Goal: Task Accomplishment & Management: Use online tool/utility

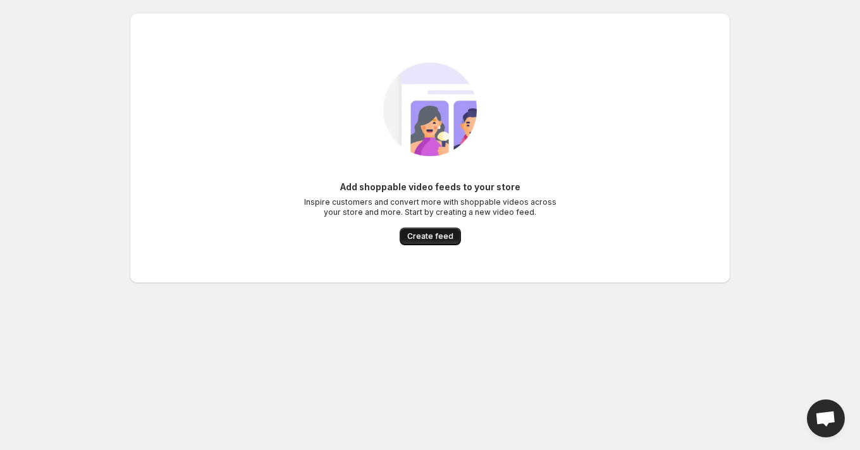
click at [430, 242] on button "Create feed" at bounding box center [430, 237] width 61 height 18
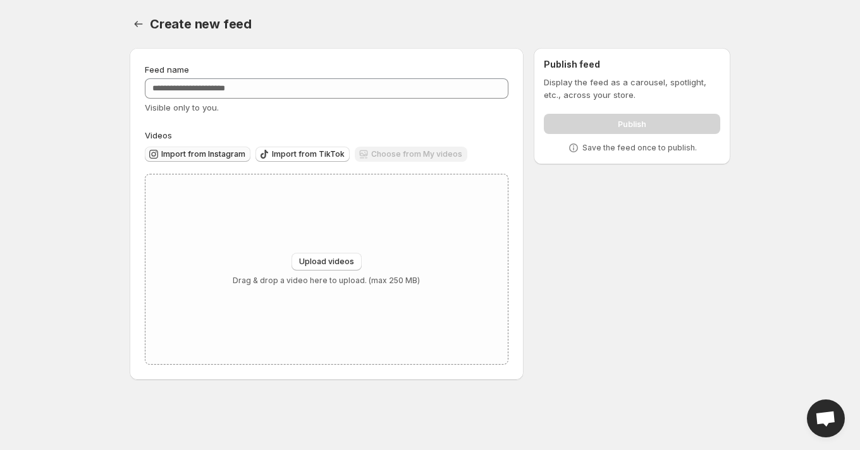
click at [182, 156] on span "Import from Instagram" at bounding box center [203, 154] width 84 height 10
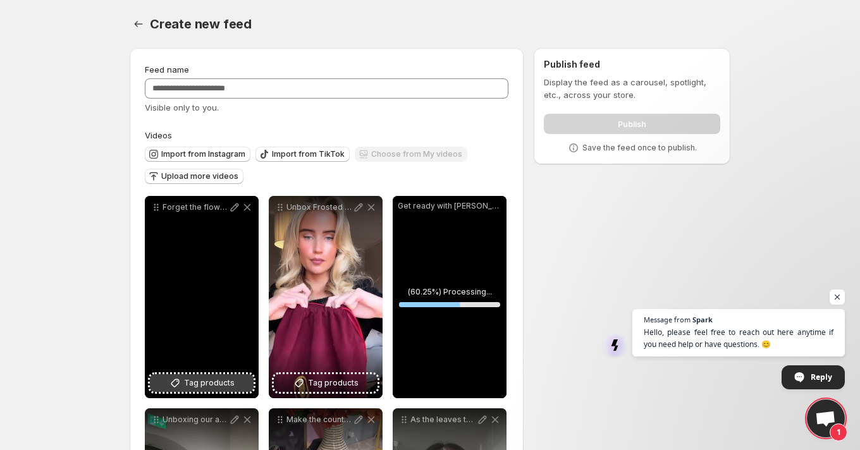
click at [190, 385] on span "Tag products" at bounding box center [209, 383] width 51 height 13
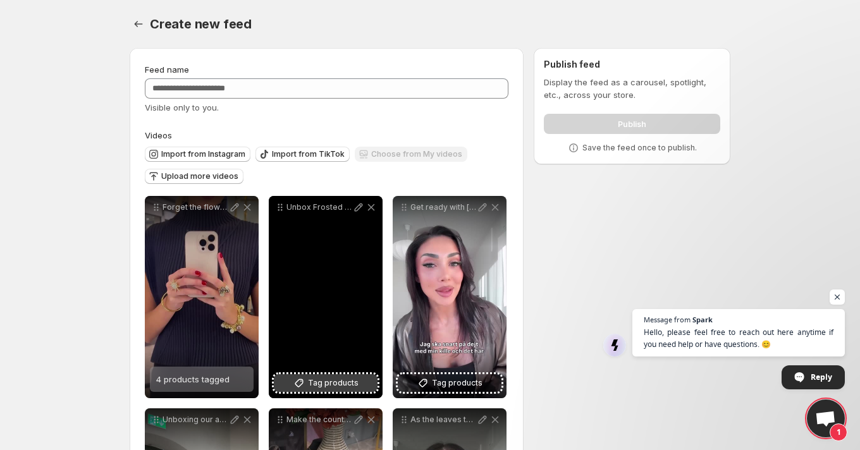
click at [321, 381] on span "Tag products" at bounding box center [333, 383] width 51 height 13
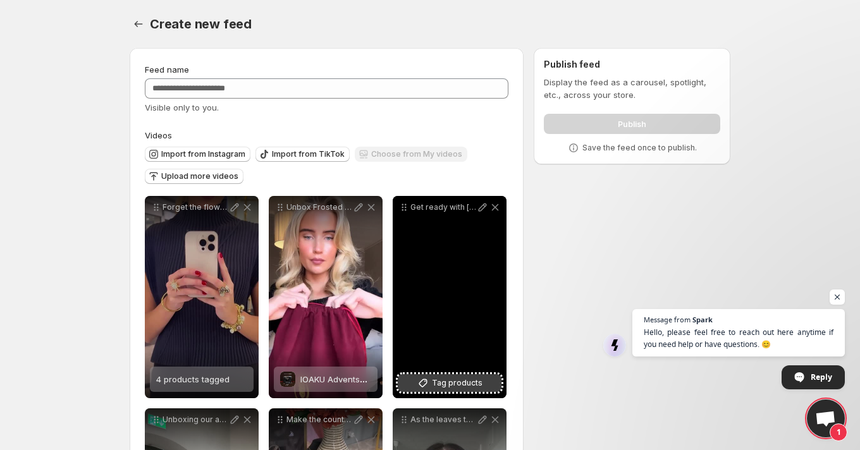
click at [457, 385] on span "Tag products" at bounding box center [457, 383] width 51 height 13
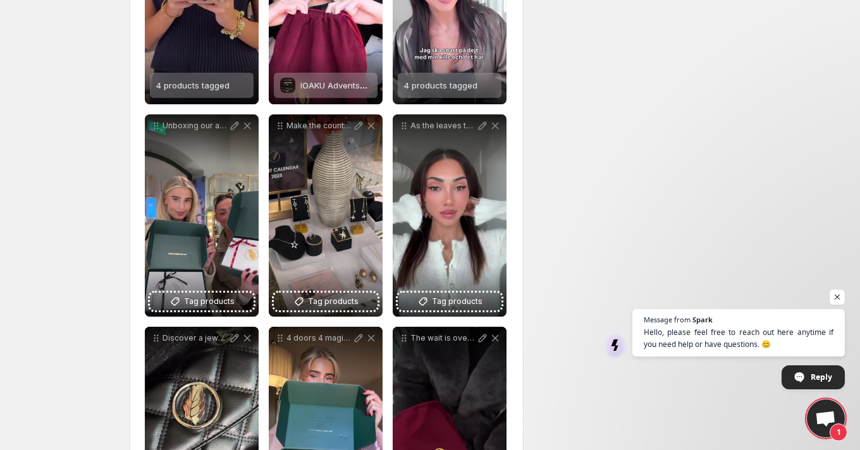
scroll to position [323, 0]
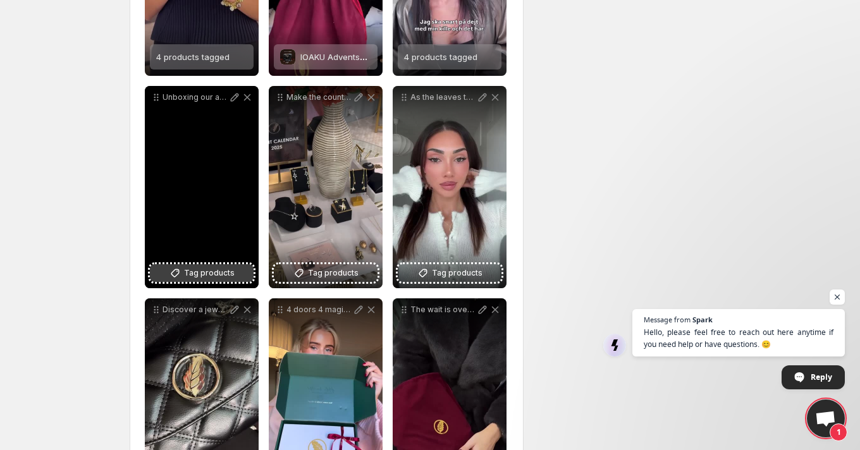
click at [214, 272] on span "Tag products" at bounding box center [209, 273] width 51 height 13
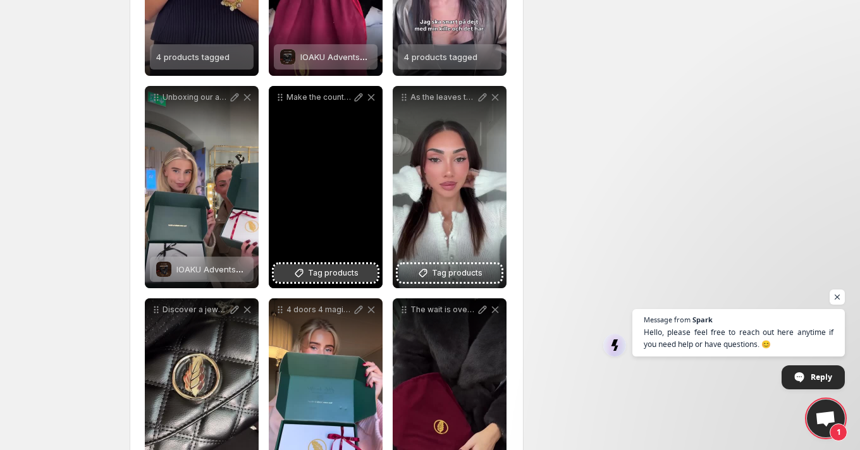
click at [344, 271] on span "Tag products" at bounding box center [333, 273] width 51 height 13
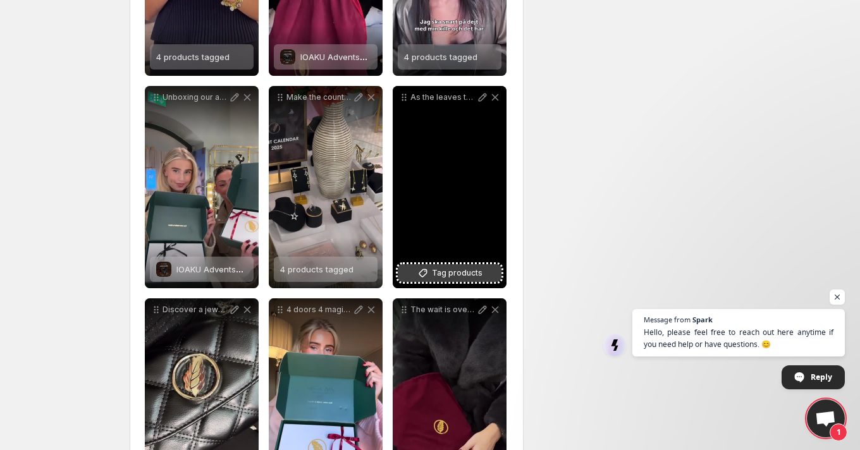
click at [454, 277] on span "Tag products" at bounding box center [457, 273] width 51 height 13
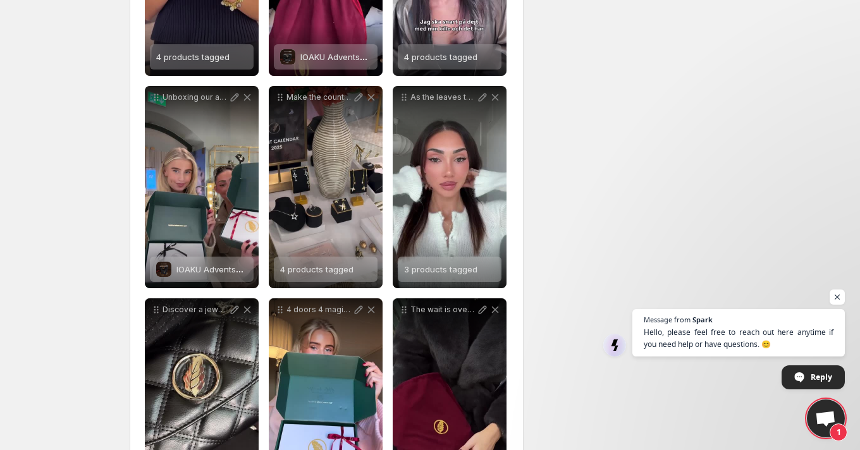
scroll to position [404, 0]
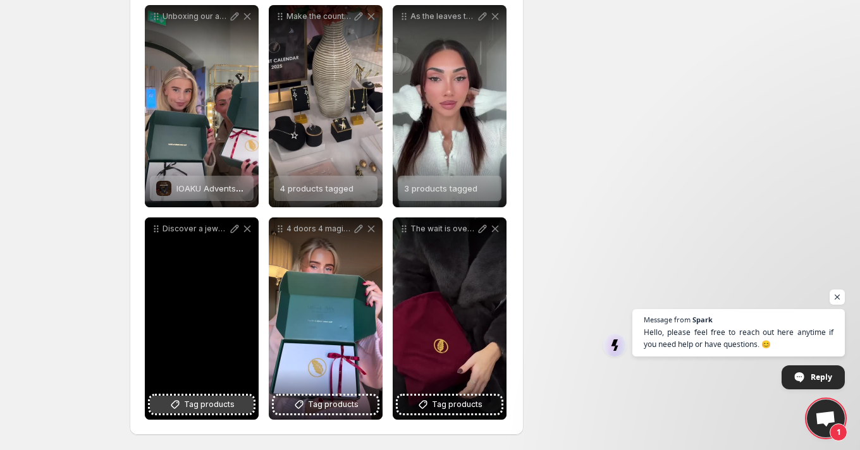
click at [194, 409] on span "Tag products" at bounding box center [209, 405] width 51 height 13
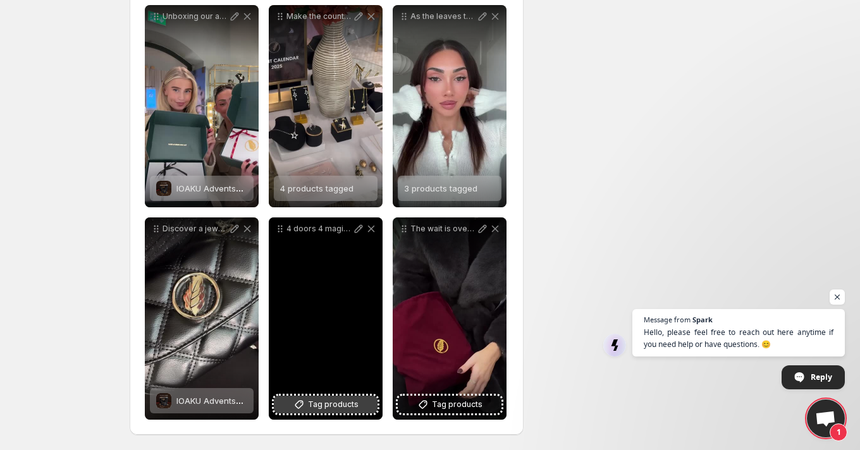
click at [350, 406] on span "Tag products" at bounding box center [333, 405] width 51 height 13
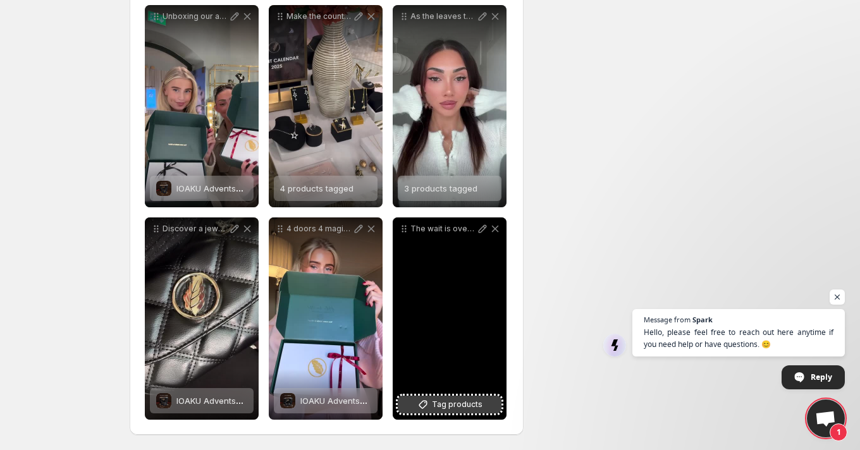
click at [452, 402] on span "Tag products" at bounding box center [457, 405] width 51 height 13
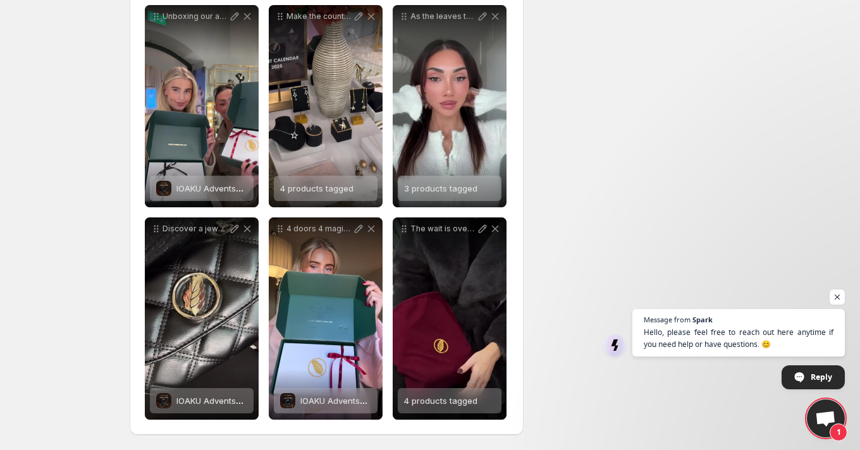
scroll to position [0, 0]
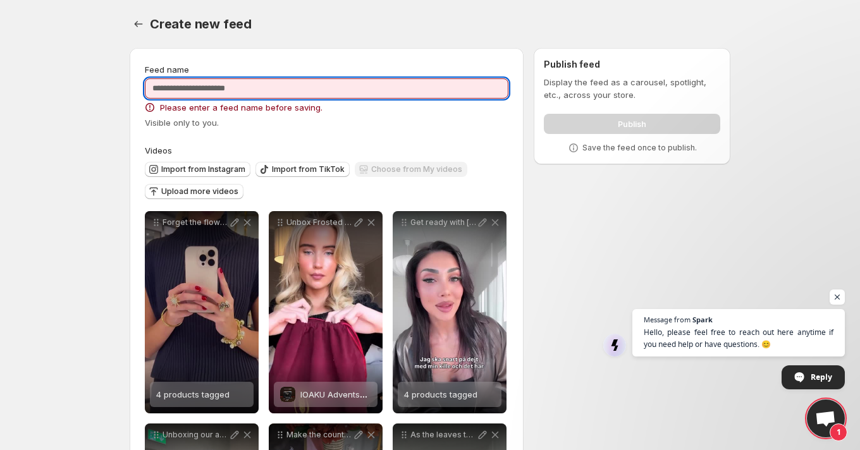
click at [270, 97] on input "Feed name" at bounding box center [327, 88] width 364 height 20
drag, startPoint x: 229, startPoint y: 90, endPoint x: 203, endPoint y: 90, distance: 25.9
click at [203, 90] on input "**********" at bounding box center [327, 88] width 364 height 20
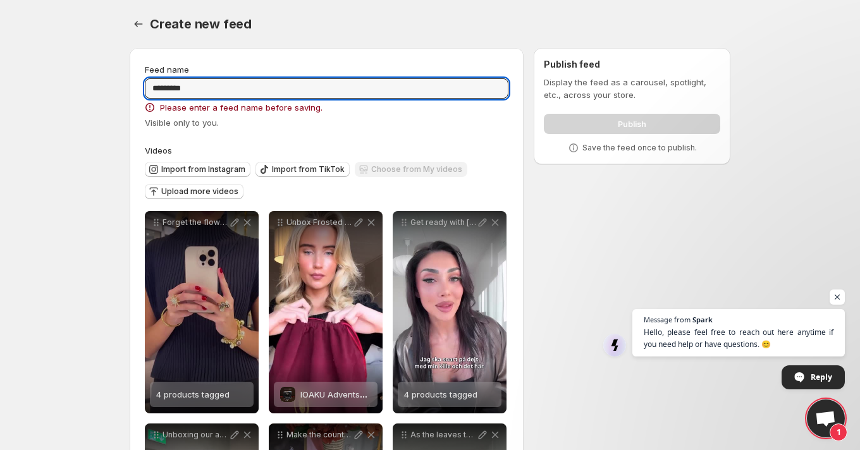
type input "*********"
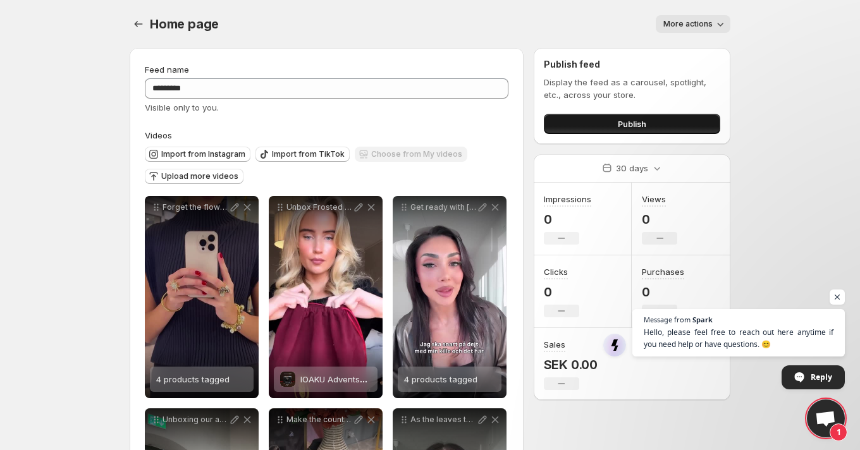
click at [632, 123] on span "Publish" at bounding box center [632, 124] width 28 height 13
click at [637, 126] on span "Publish" at bounding box center [632, 124] width 28 height 13
click at [140, 25] on icon "Settings" at bounding box center [138, 24] width 13 height 13
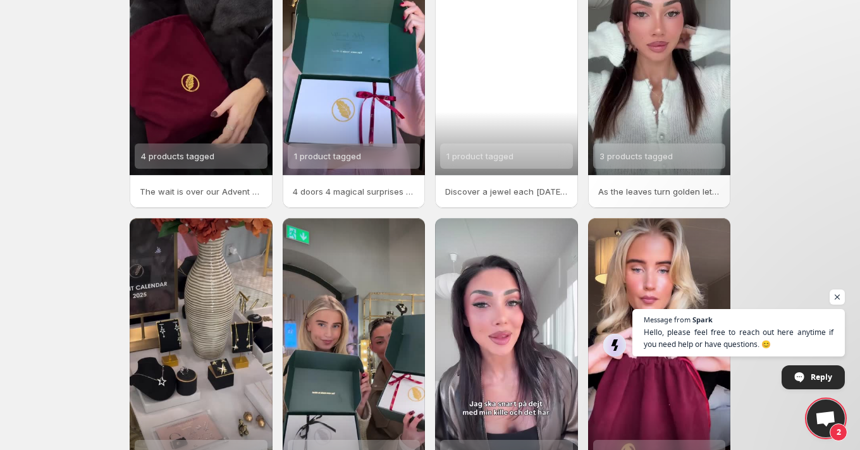
scroll to position [127, 0]
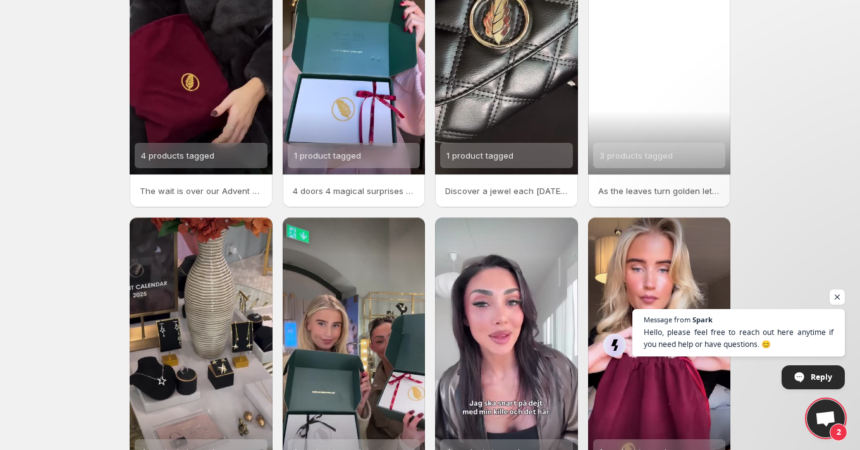
click at [656, 119] on div "3 products tagged" at bounding box center [659, 48] width 143 height 254
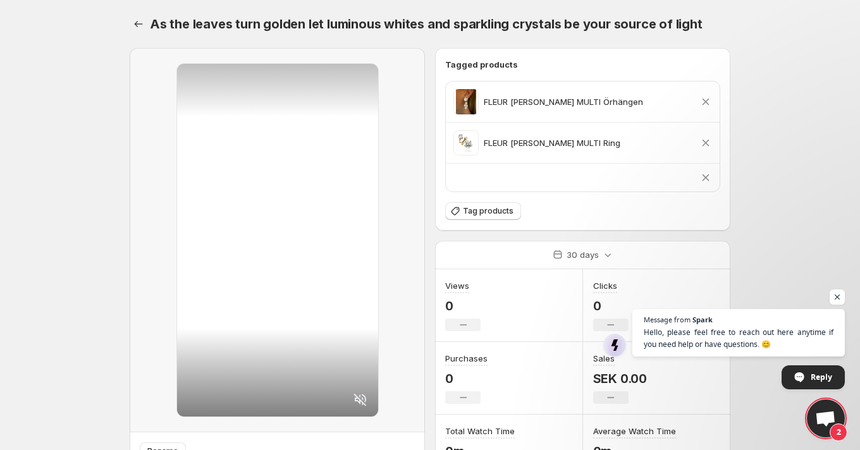
click at [489, 187] on div "Remove product" at bounding box center [583, 178] width 274 height 28
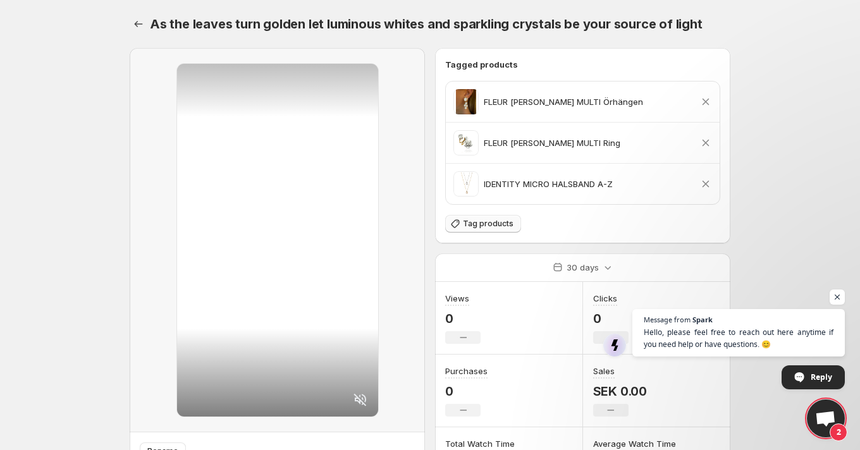
click at [486, 231] on button "Tag products" at bounding box center [483, 224] width 76 height 18
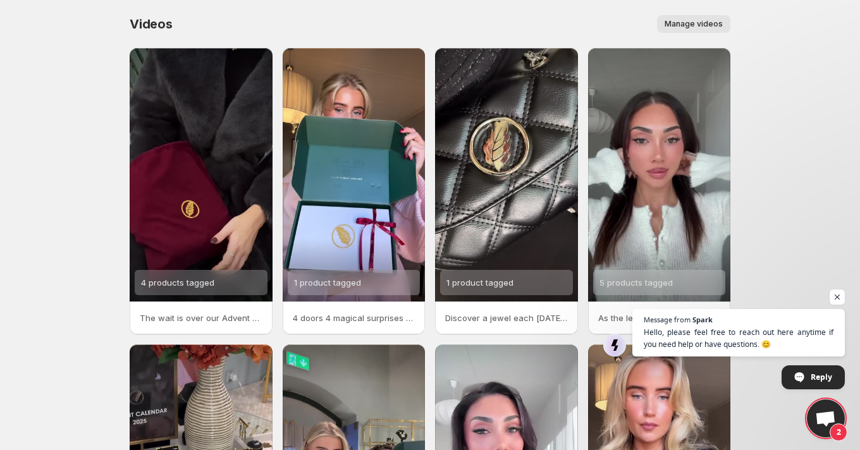
click at [704, 28] on span "Manage videos" at bounding box center [694, 24] width 58 height 10
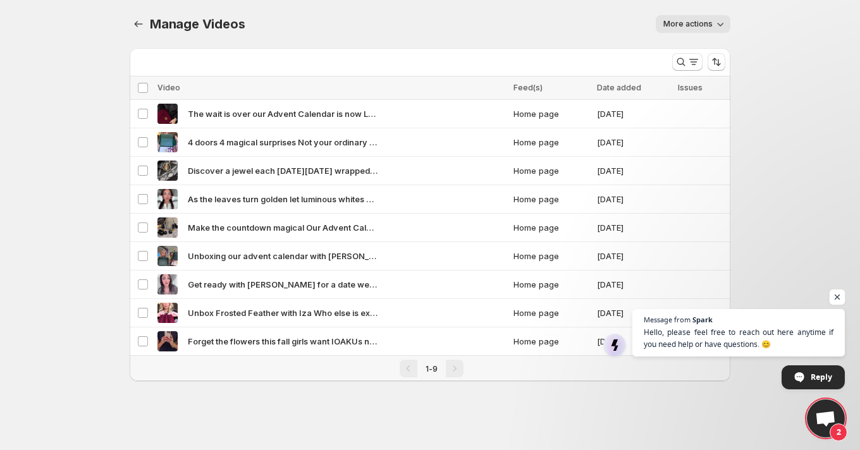
click at [837, 295] on span "Open chat" at bounding box center [838, 298] width 16 height 16
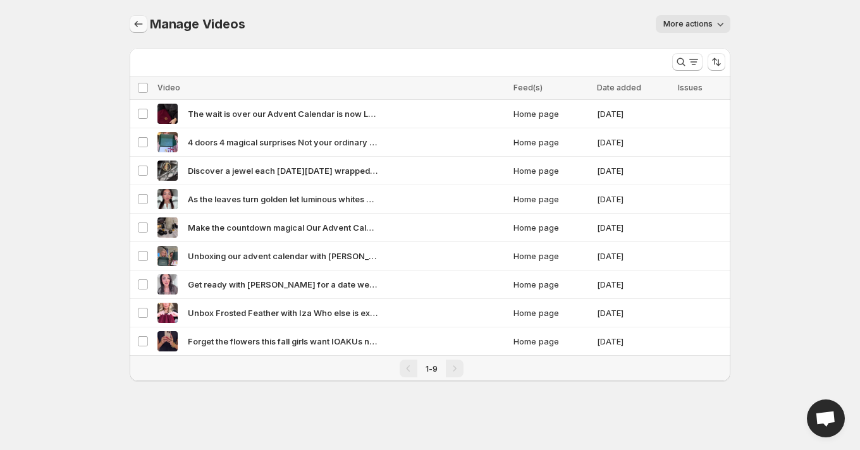
click at [130, 25] on button "Manage Videos" at bounding box center [139, 24] width 18 height 18
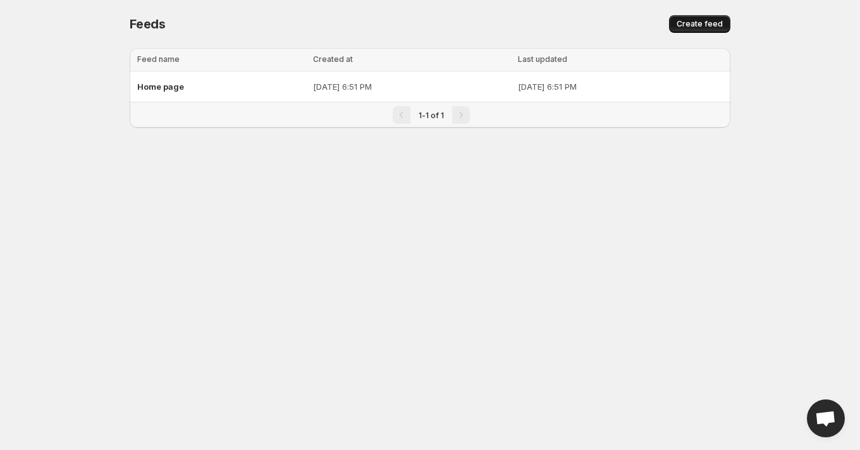
click at [715, 21] on span "Create feed" at bounding box center [700, 24] width 46 height 10
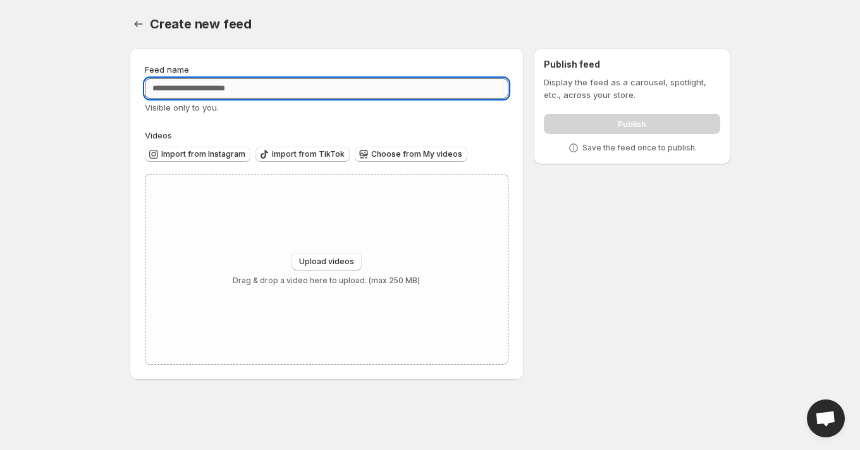
click at [223, 93] on input "Feed name" at bounding box center [327, 88] width 364 height 20
type input "**********"
click at [211, 159] on button "Import from Instagram" at bounding box center [198, 154] width 106 height 15
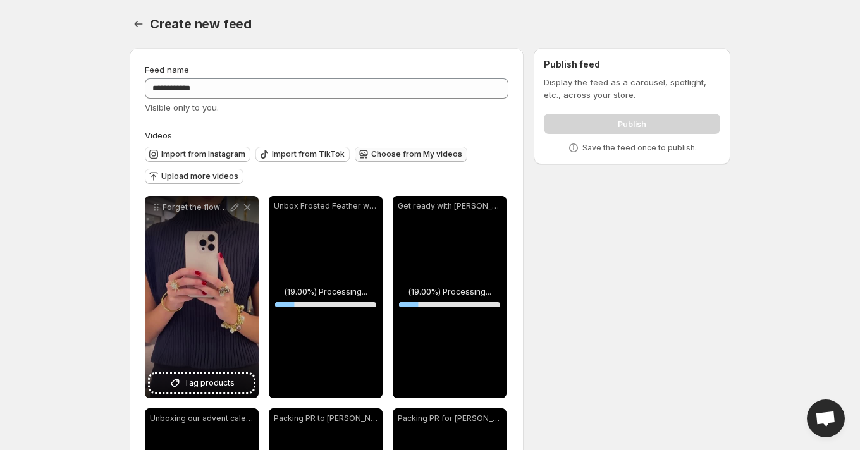
click at [405, 152] on span "Choose from My videos" at bounding box center [416, 154] width 91 height 10
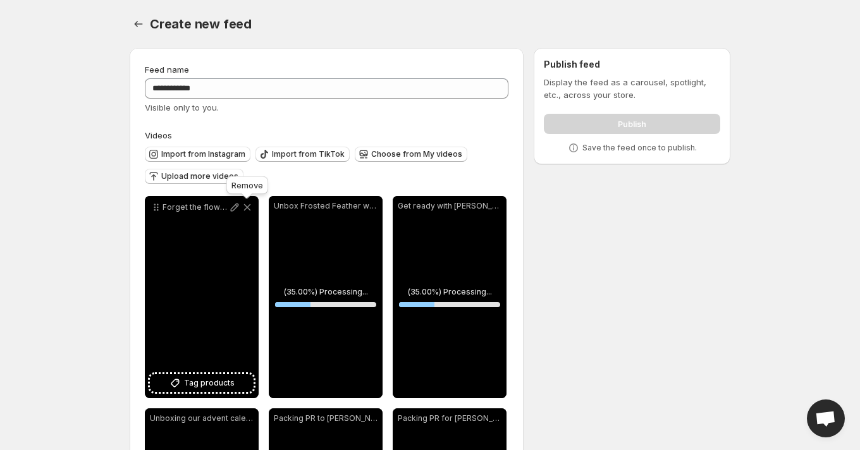
click at [249, 208] on icon at bounding box center [247, 207] width 13 height 13
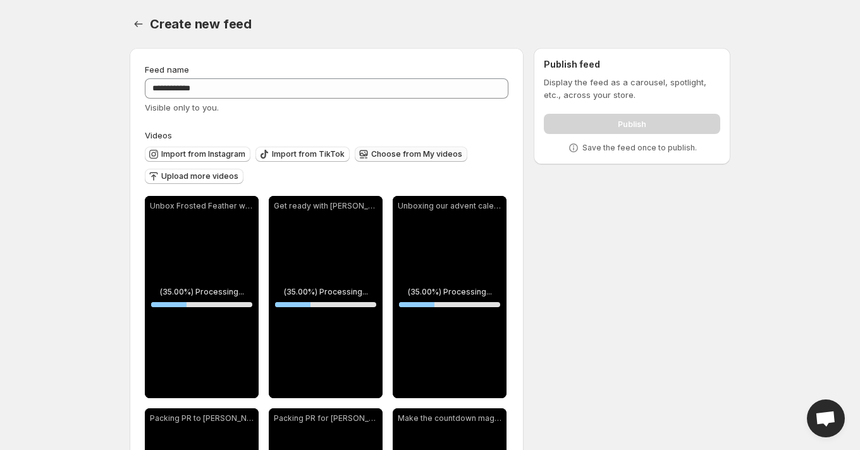
click at [426, 155] on span "Choose from My videos" at bounding box center [416, 154] width 91 height 10
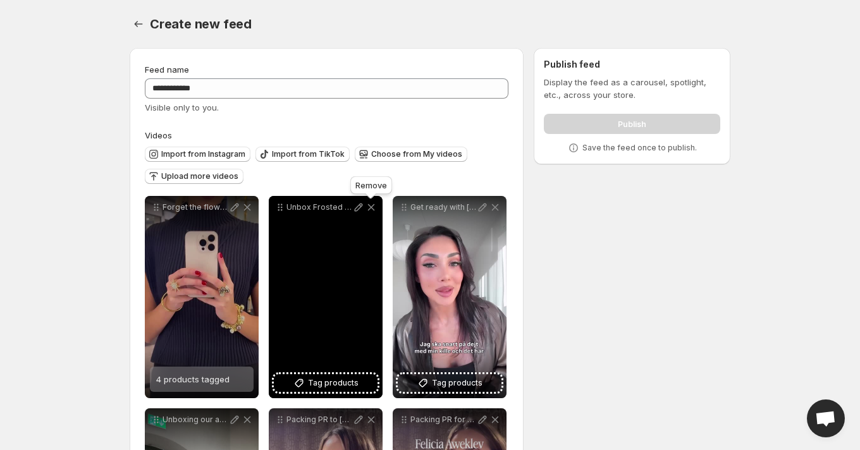
click at [373, 210] on icon at bounding box center [371, 207] width 7 height 7
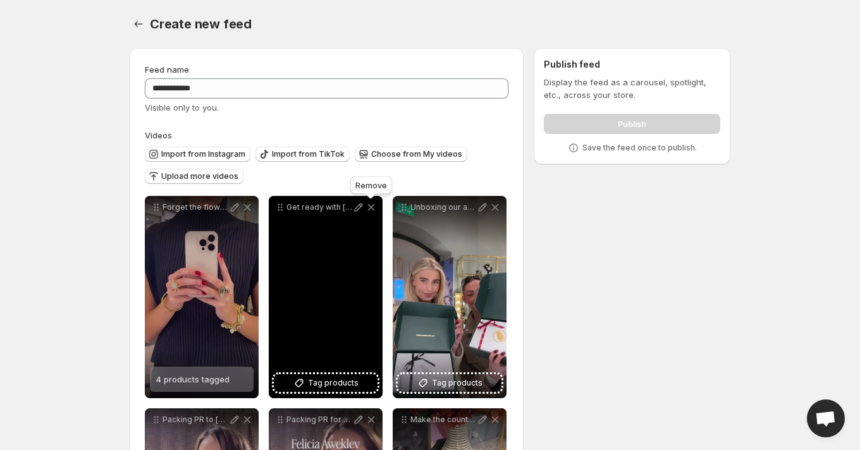
click at [371, 205] on icon at bounding box center [371, 207] width 13 height 13
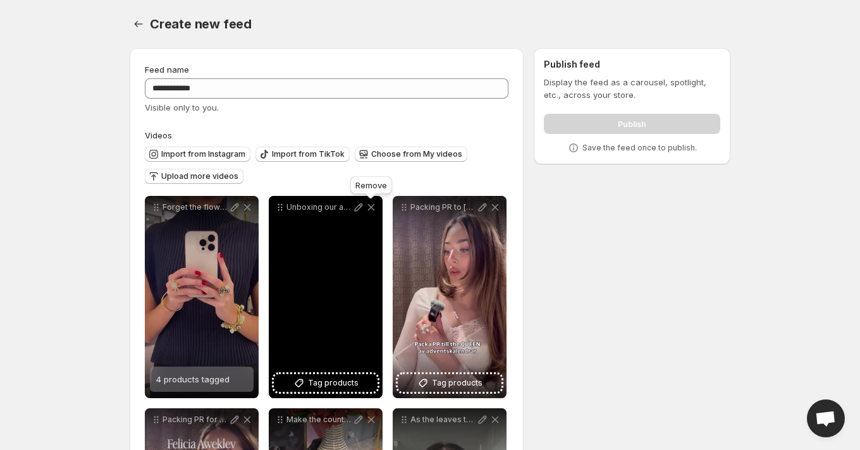
click at [368, 204] on icon at bounding box center [371, 207] width 13 height 13
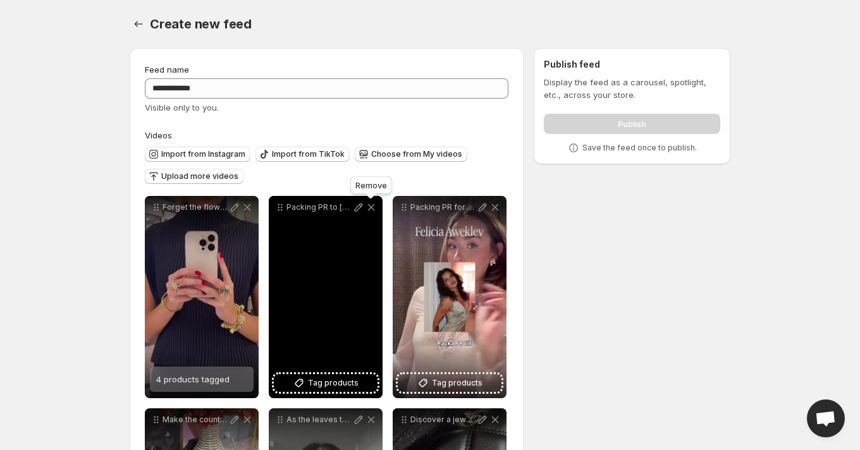
scroll to position [161, 0]
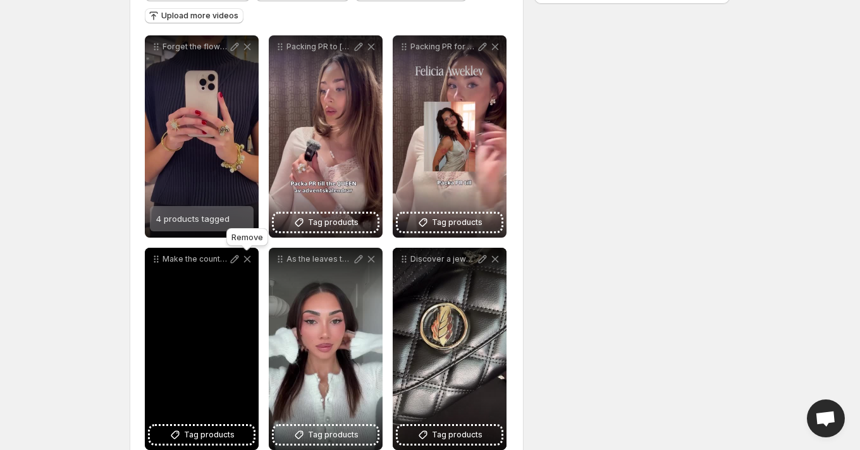
click at [247, 261] on icon at bounding box center [247, 259] width 13 height 13
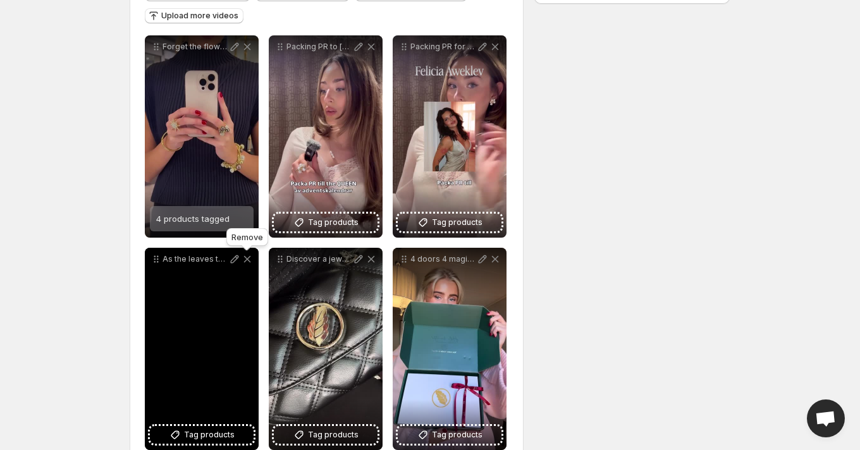
click at [247, 259] on icon at bounding box center [247, 259] width 7 height 7
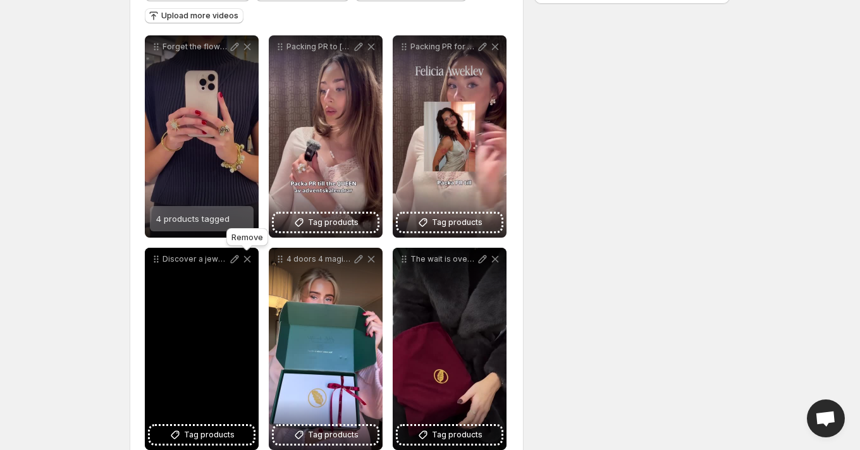
click at [250, 257] on icon at bounding box center [247, 259] width 7 height 7
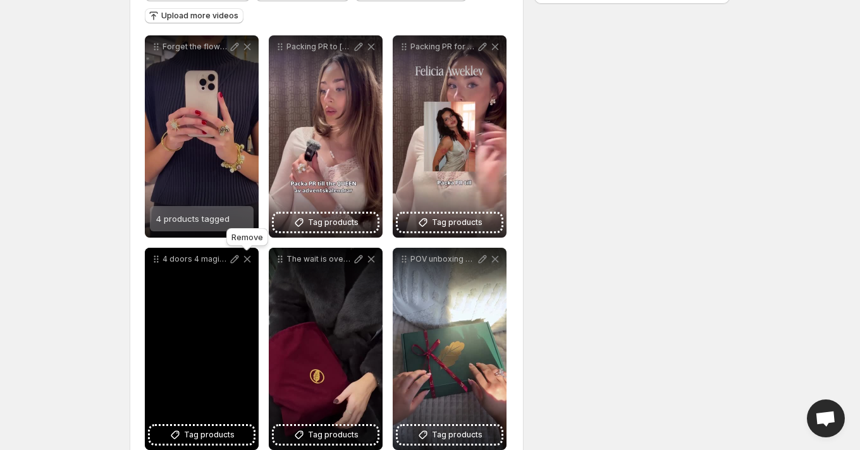
click at [250, 257] on icon at bounding box center [247, 259] width 7 height 7
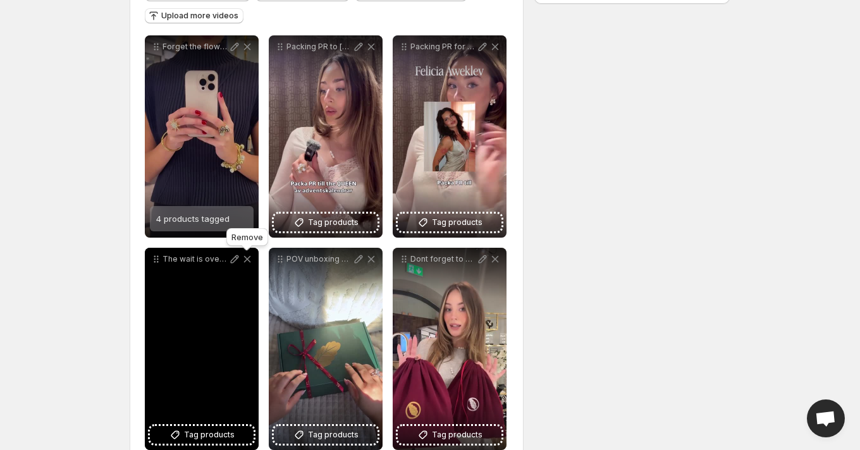
click at [249, 259] on icon at bounding box center [247, 259] width 13 height 13
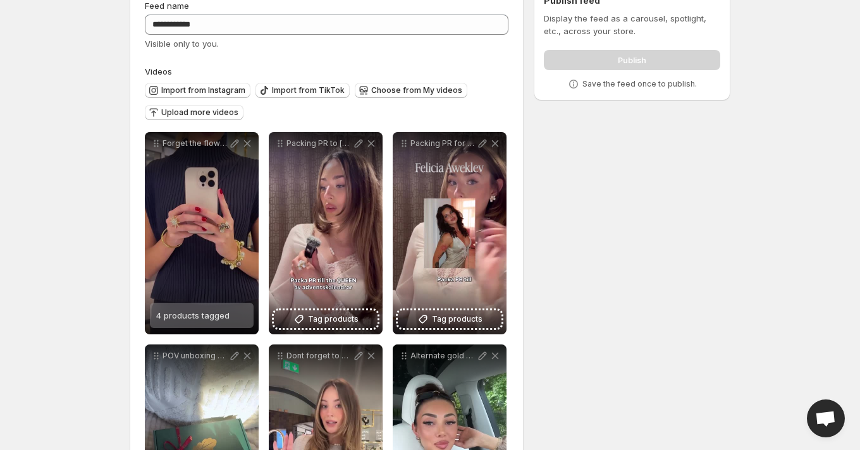
scroll to position [58, 0]
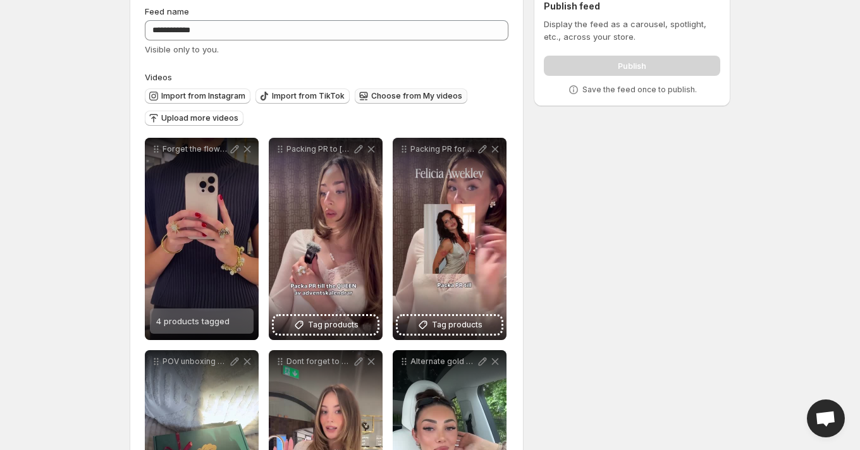
click at [403, 94] on span "Choose from My videos" at bounding box center [416, 96] width 91 height 10
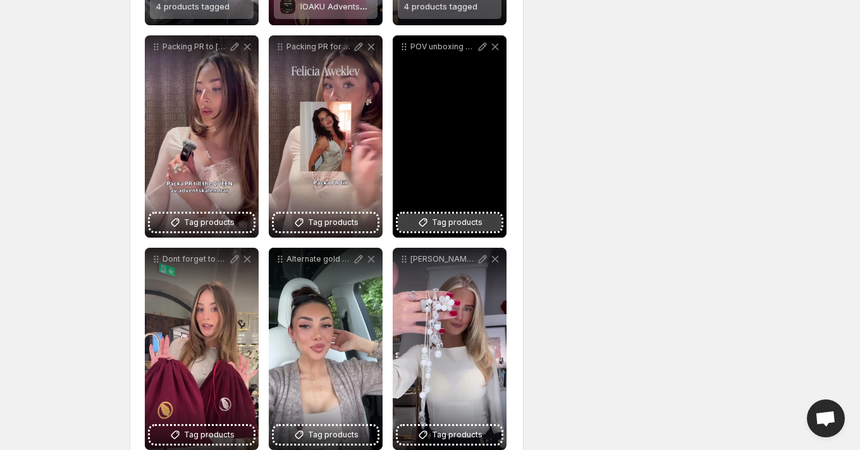
scroll to position [802, 0]
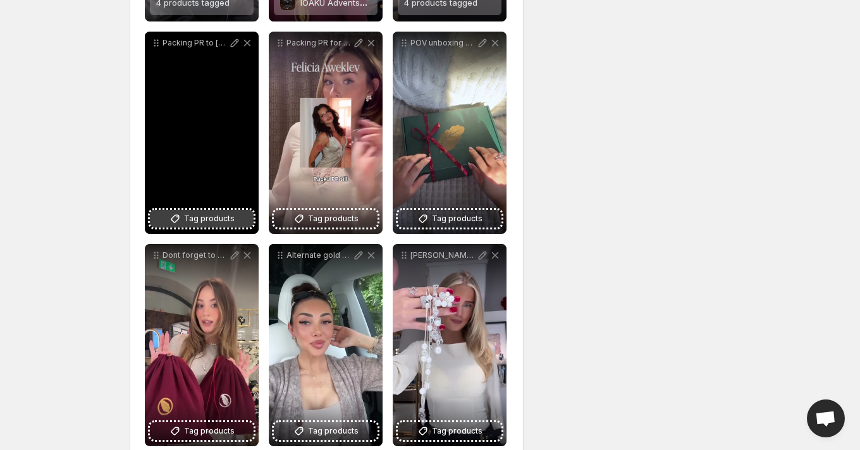
click at [197, 220] on span "Tag products" at bounding box center [209, 219] width 51 height 13
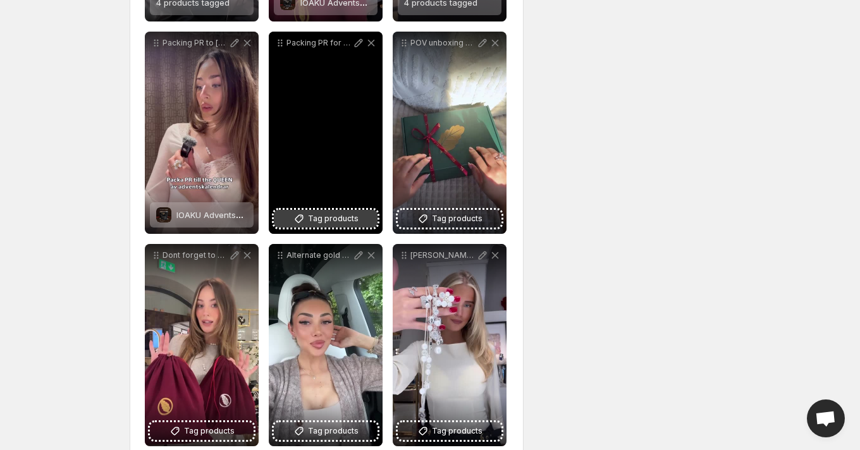
click at [323, 223] on span "Tag products" at bounding box center [333, 219] width 51 height 13
click at [348, 222] on span "Tag products" at bounding box center [333, 219] width 51 height 13
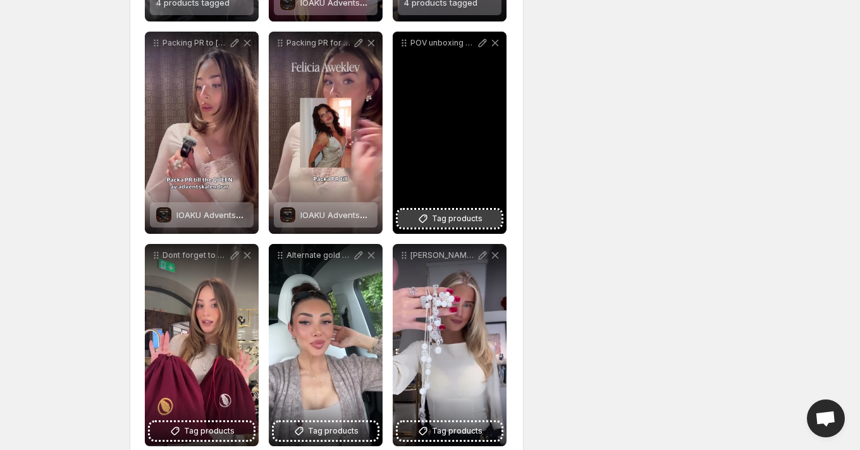
click at [464, 223] on span "Tag products" at bounding box center [457, 219] width 51 height 13
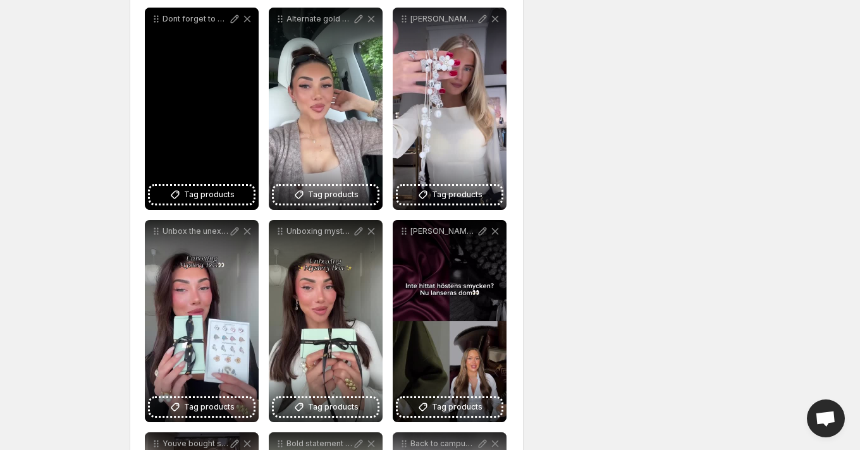
scroll to position [1034, 0]
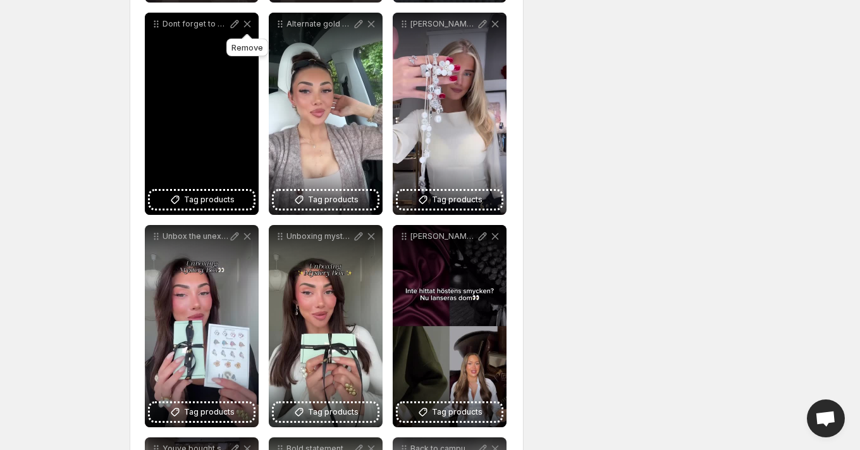
click at [248, 25] on icon at bounding box center [247, 24] width 7 height 7
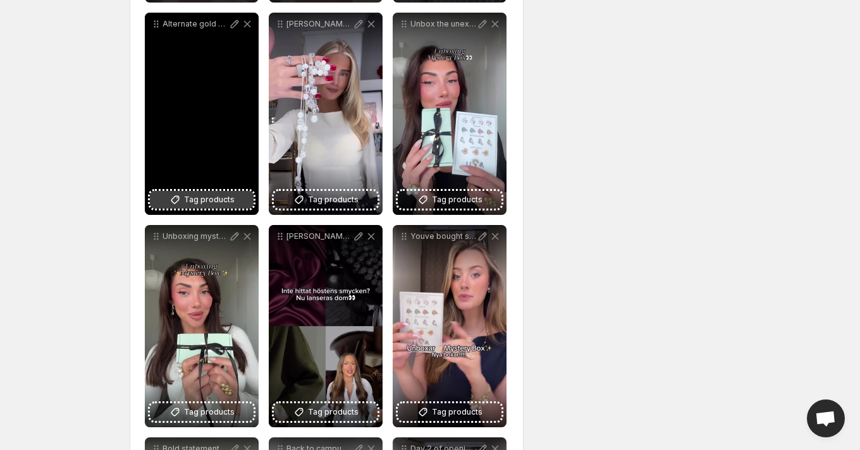
click at [208, 205] on span "Tag products" at bounding box center [209, 200] width 51 height 13
click at [213, 202] on div "2 products tagged" at bounding box center [192, 195] width 73 height 25
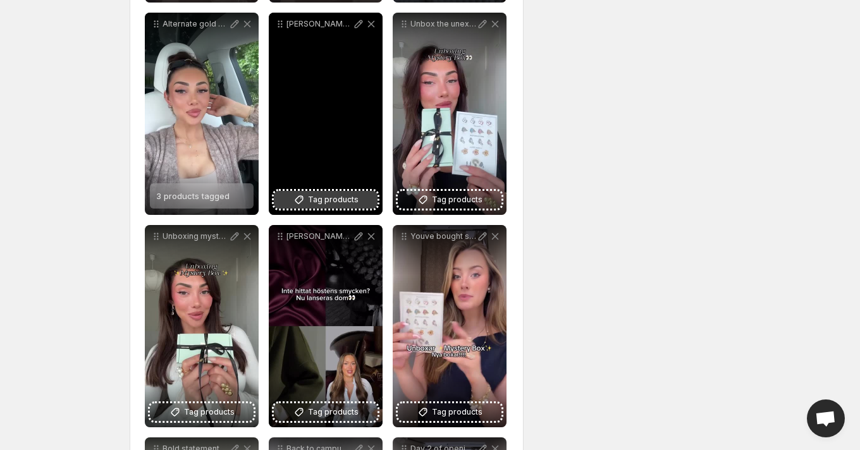
click at [331, 202] on span "Tag products" at bounding box center [333, 200] width 51 height 13
click at [326, 118] on div "[PERSON_NAME] the sweet touch your fall wardrobe has been waiting for" at bounding box center [326, 114] width 114 height 202
click at [325, 201] on span "3 products tagged" at bounding box center [316, 196] width 73 height 10
click at [325, 199] on span "3 products tagged" at bounding box center [316, 196] width 73 height 10
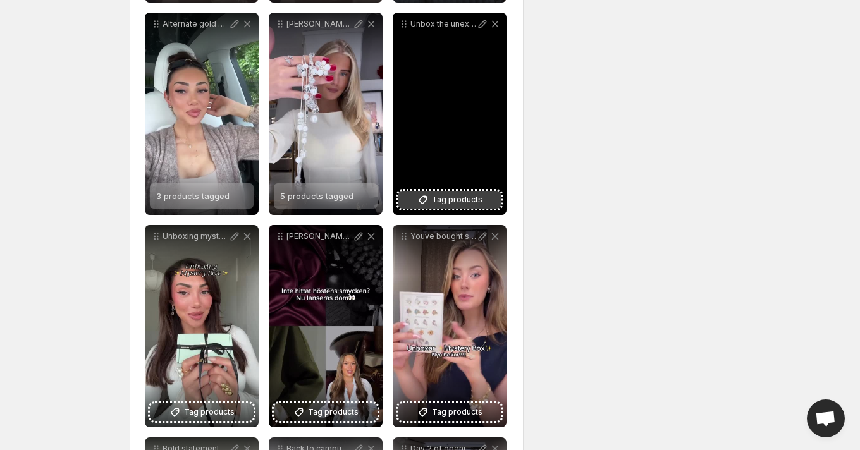
click at [462, 202] on span "Tag products" at bounding box center [457, 200] width 51 height 13
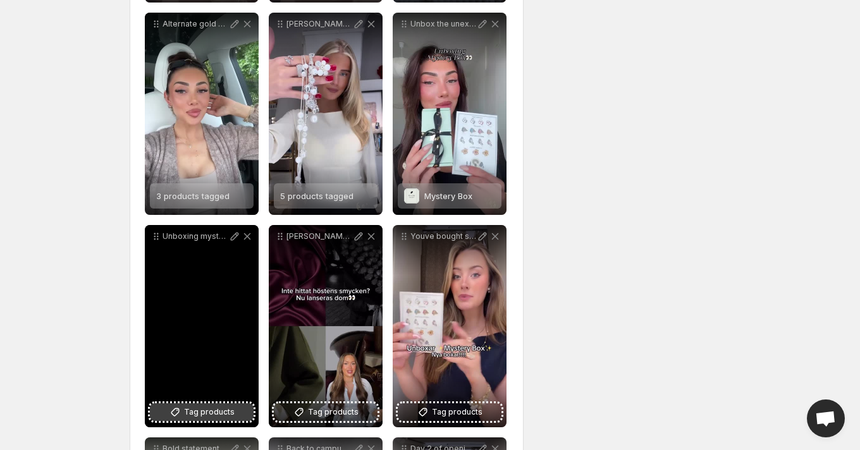
click at [211, 412] on span "Tag products" at bounding box center [209, 412] width 51 height 13
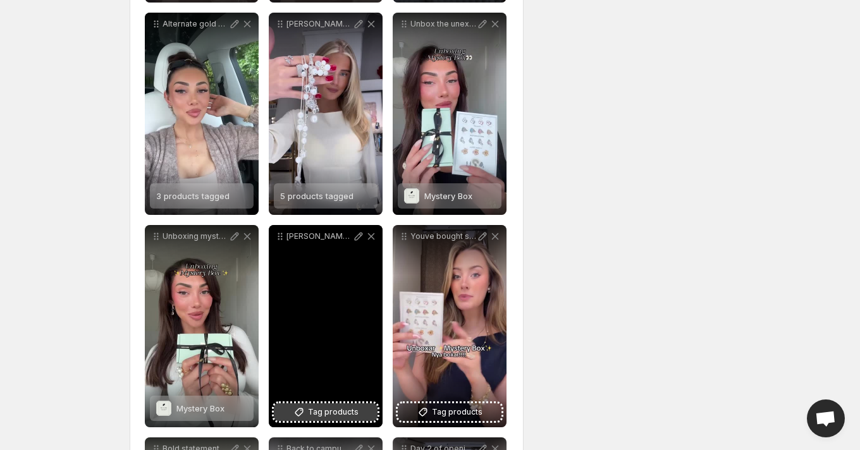
click at [345, 412] on span "Tag products" at bounding box center [333, 412] width 51 height 13
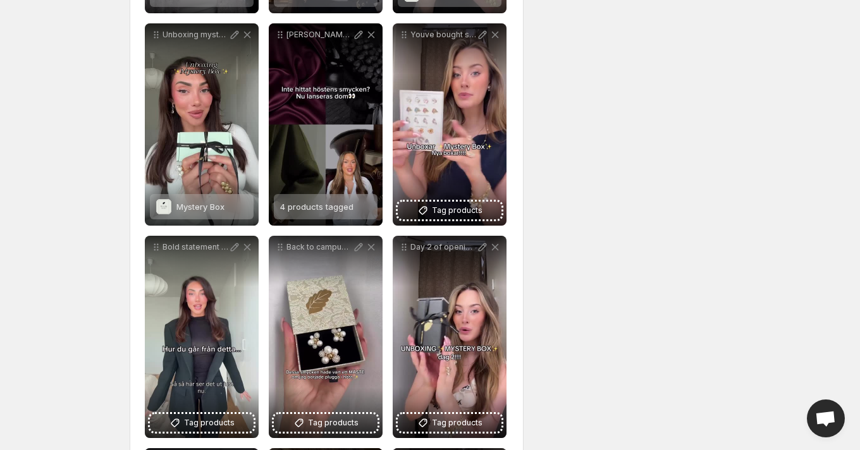
scroll to position [1236, 0]
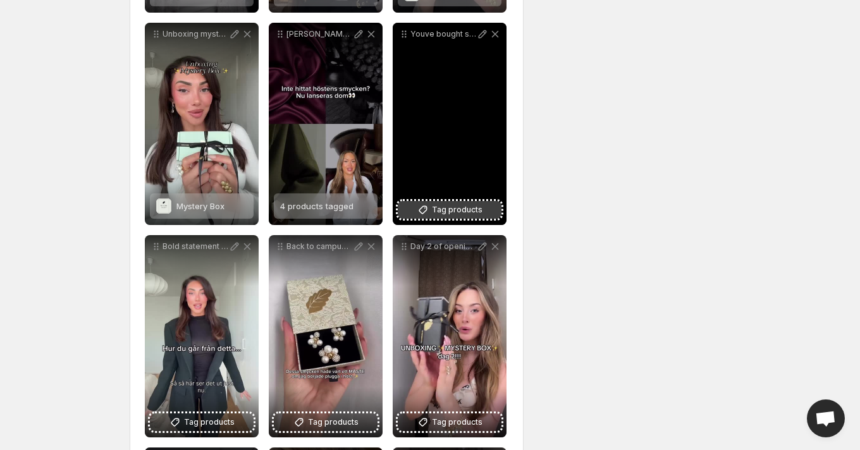
click at [450, 213] on span "Tag products" at bounding box center [457, 210] width 51 height 13
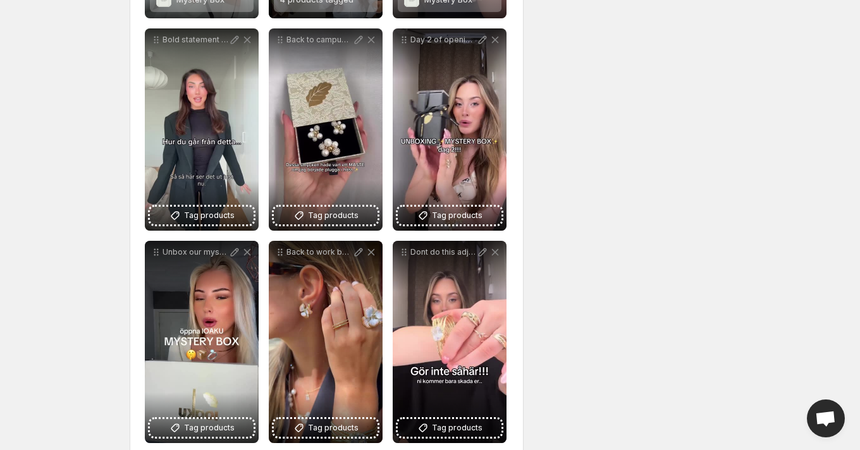
scroll to position [1446, 0]
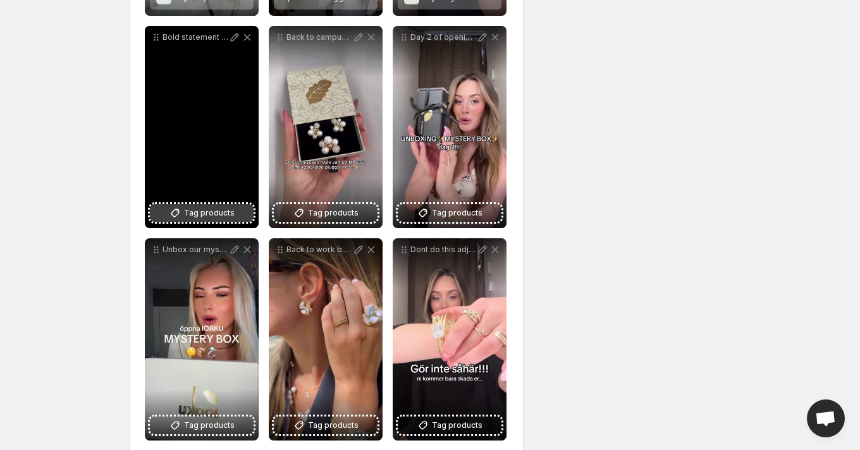
click at [208, 217] on span "Tag products" at bounding box center [209, 213] width 51 height 13
click at [204, 209] on div "Bold statement jewelry that transforms any outfit into a head-turning look ioak…" at bounding box center [202, 127] width 114 height 202
click at [197, 165] on div "Bold statement jewelry that transforms any outfit into a head-turning look ioak…" at bounding box center [202, 127] width 114 height 202
click at [207, 201] on div "[PERSON_NAME] MINI LOOP ÖRHÄNGEN" at bounding box center [211, 209] width 71 height 25
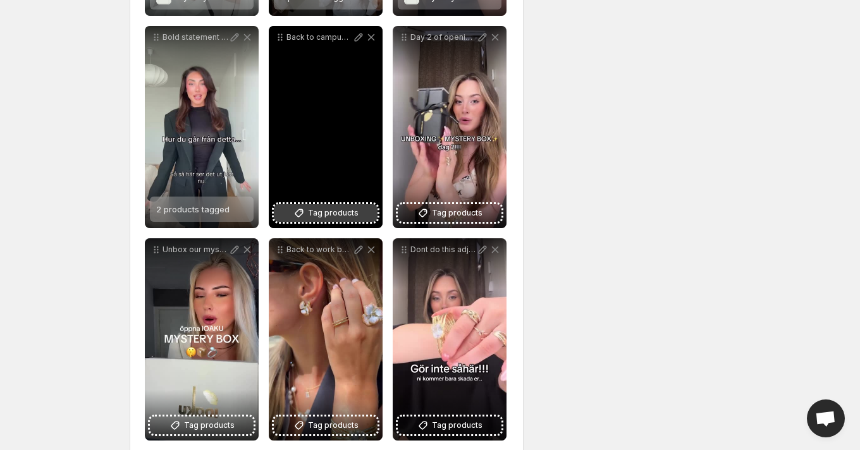
click at [340, 219] on span "Tag products" at bounding box center [333, 213] width 51 height 13
click at [329, 209] on span "2 products tagged" at bounding box center [316, 209] width 73 height 10
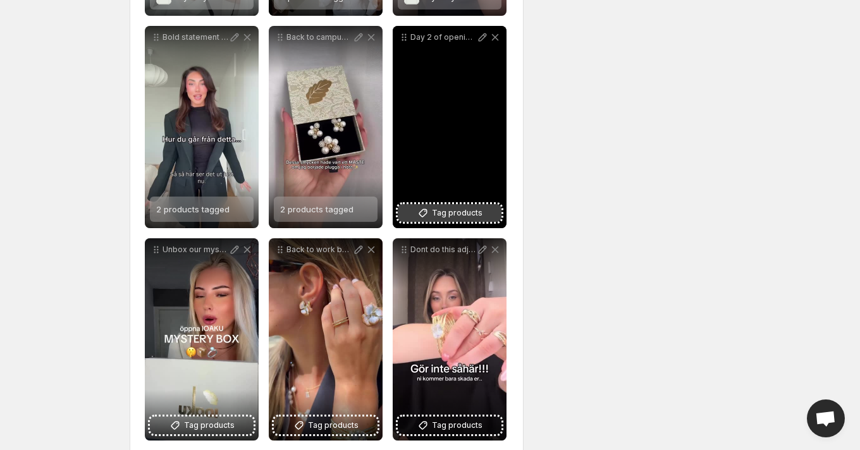
click at [457, 215] on span "Tag products" at bounding box center [457, 213] width 51 height 13
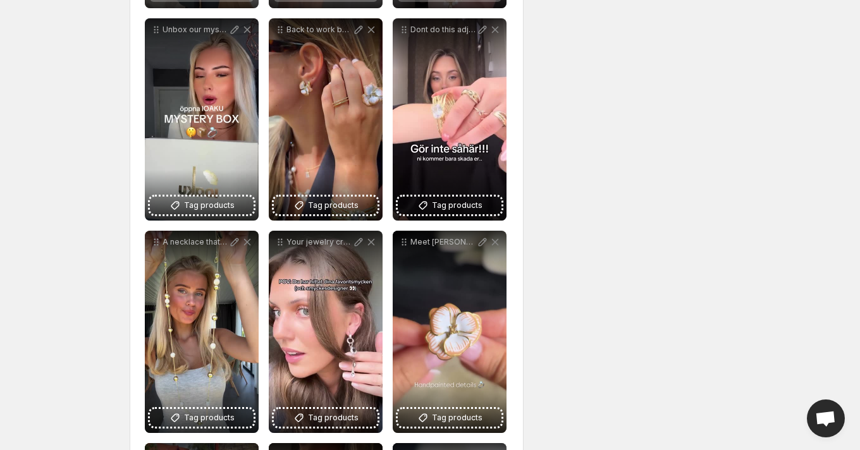
scroll to position [1671, 0]
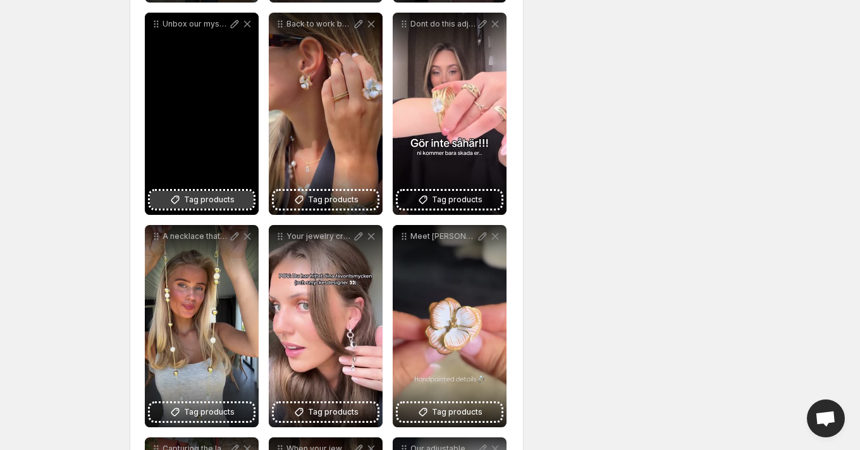
click at [204, 199] on span "Tag products" at bounding box center [209, 200] width 51 height 13
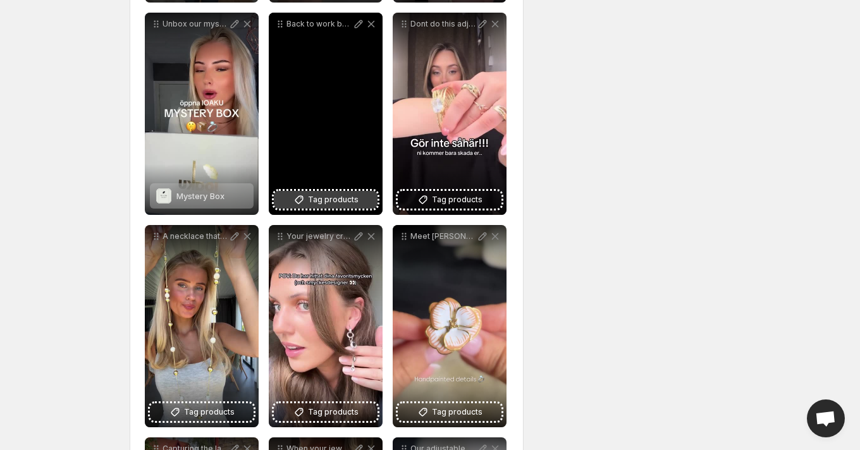
click at [342, 197] on span "Tag products" at bounding box center [333, 200] width 51 height 13
click at [309, 197] on span "2 products tagged" at bounding box center [316, 196] width 73 height 10
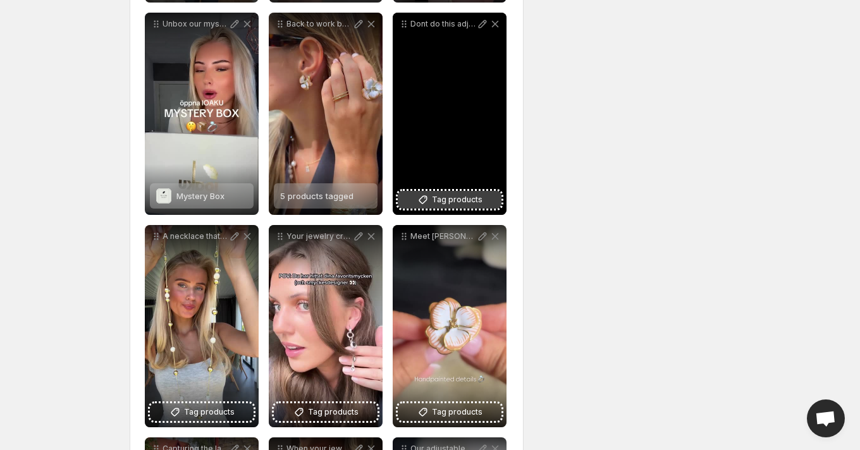
click at [444, 206] on span "Tag products" at bounding box center [457, 200] width 51 height 13
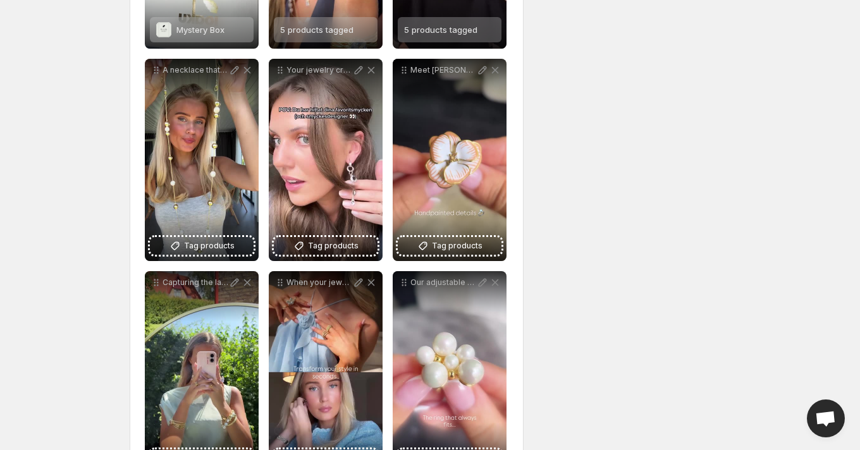
scroll to position [1860, 0]
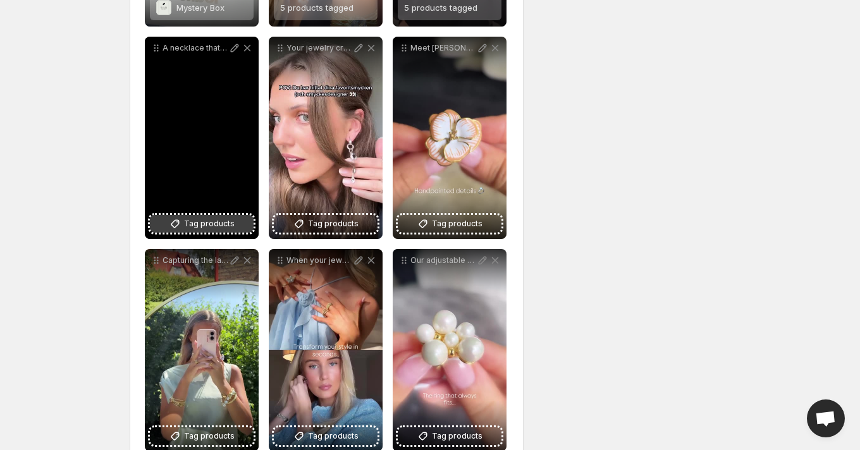
click at [214, 226] on span "Tag products" at bounding box center [209, 224] width 51 height 13
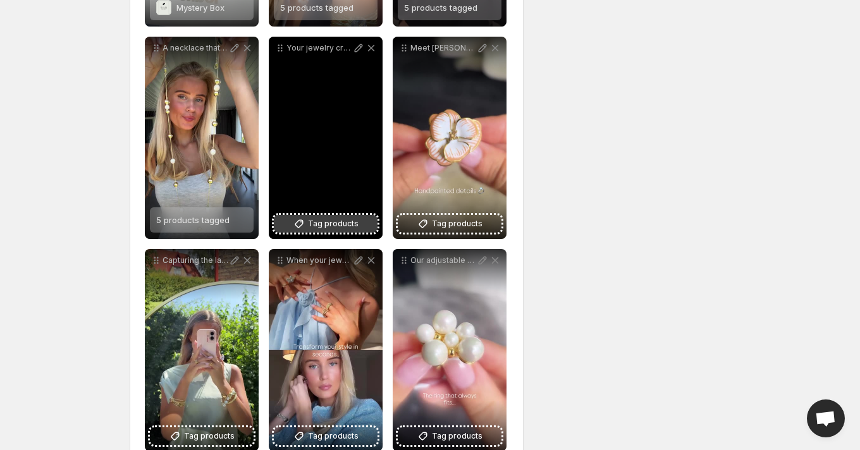
click at [319, 223] on span "Tag products" at bounding box center [333, 224] width 51 height 13
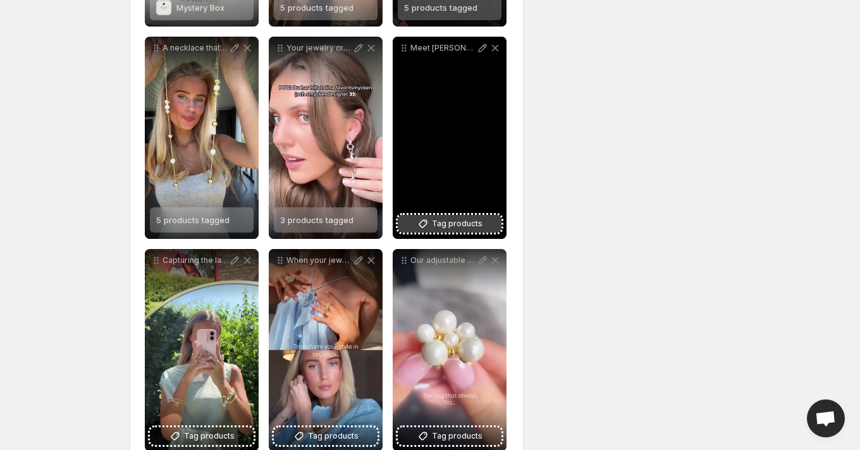
click at [447, 225] on span "Tag products" at bounding box center [457, 224] width 51 height 13
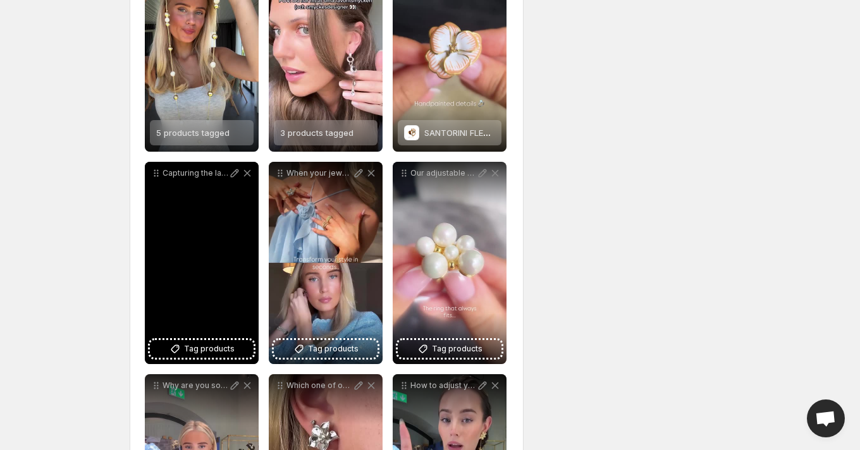
scroll to position [1949, 0]
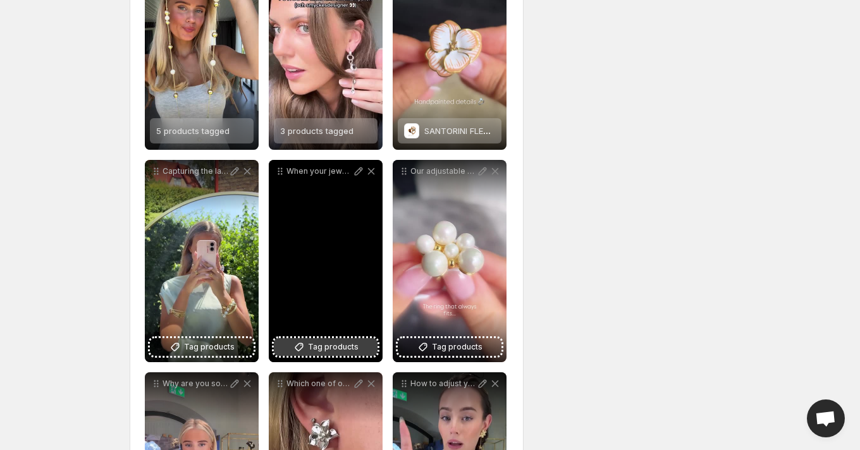
click at [331, 346] on span "Tag products" at bounding box center [333, 347] width 51 height 13
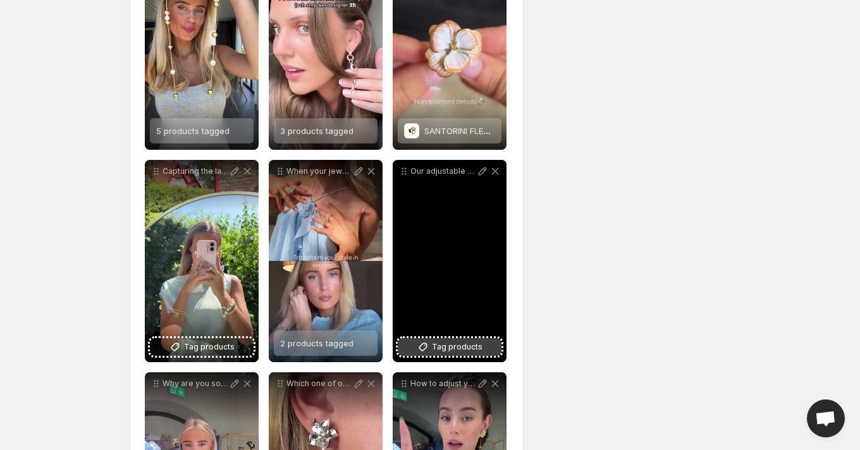
click at [460, 354] on span "Tag products" at bounding box center [457, 347] width 51 height 13
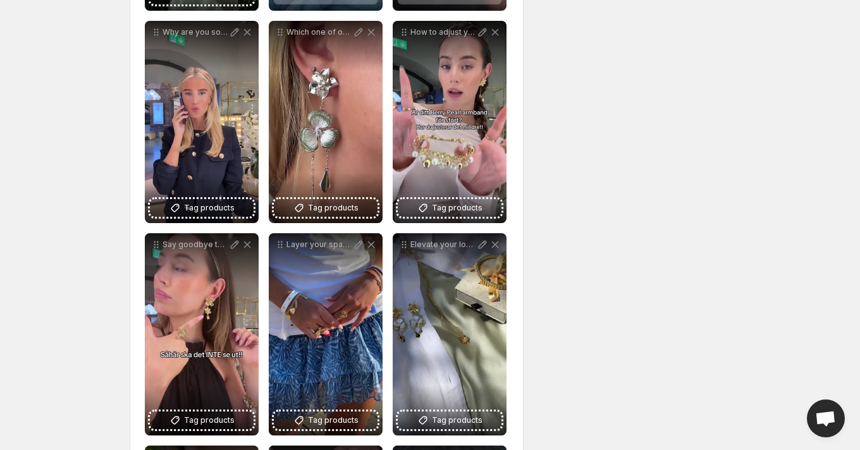
scroll to position [2301, 0]
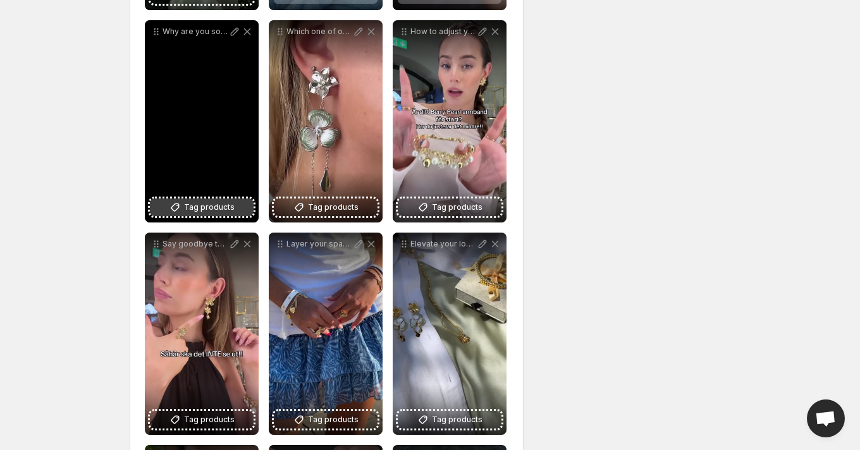
click at [206, 203] on span "Tag products" at bounding box center [209, 207] width 51 height 13
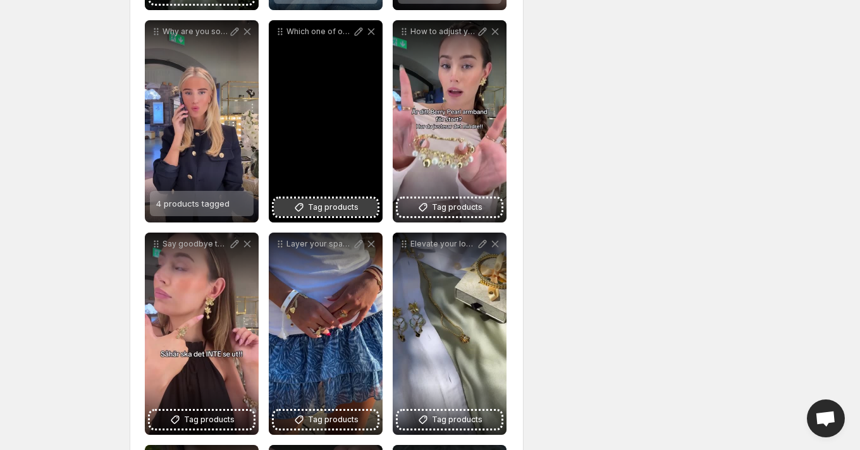
click at [341, 206] on span "Tag products" at bounding box center [333, 207] width 51 height 13
click at [339, 196] on div "2 products tagged" at bounding box center [316, 203] width 73 height 25
click at [336, 170] on div "Which one of our summer designs is your favorite" at bounding box center [326, 121] width 114 height 202
click at [328, 199] on span "3 products tagged" at bounding box center [316, 204] width 73 height 10
click at [314, 201] on span "4 products tagged" at bounding box center [316, 204] width 73 height 10
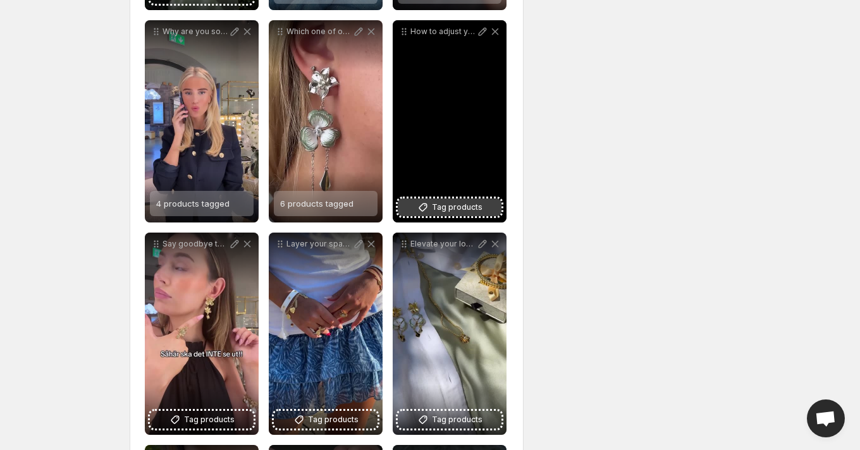
click at [461, 209] on span "Tag products" at bounding box center [457, 207] width 51 height 13
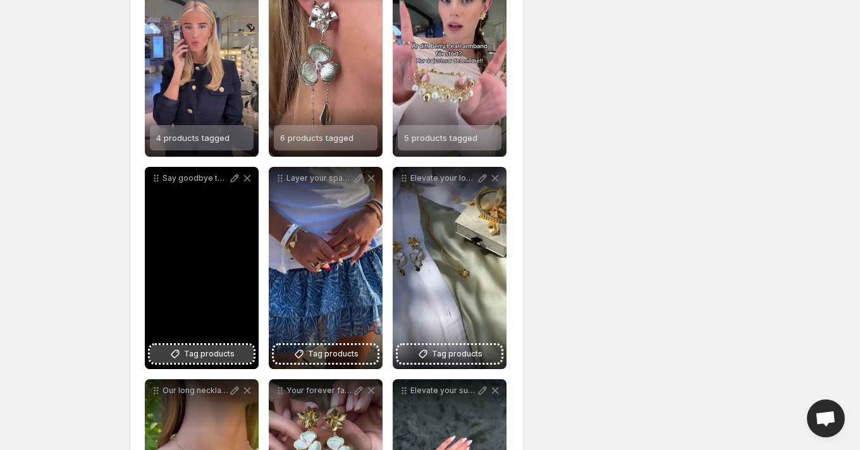
scroll to position [2402, 0]
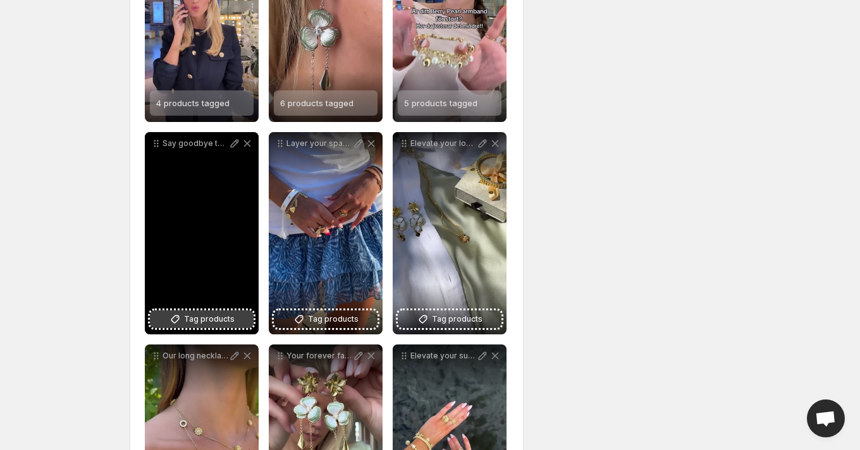
click at [218, 323] on span "Tag products" at bounding box center [209, 319] width 51 height 13
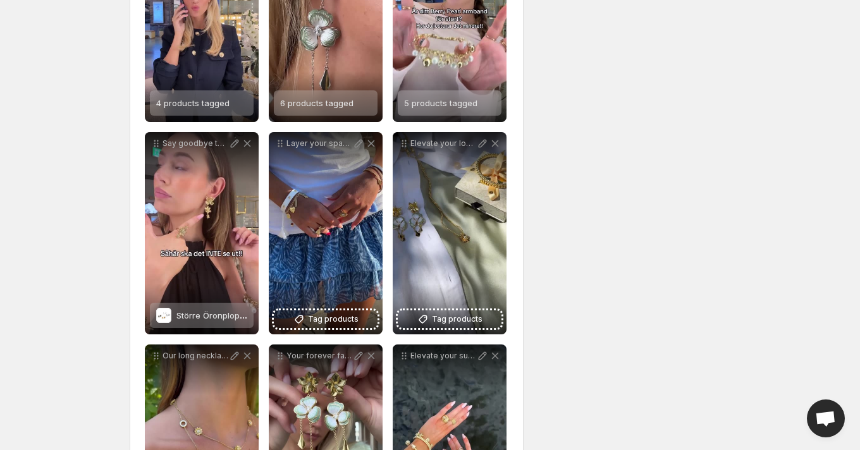
click at [329, 329] on div "Layer your sparkle mix match and stack your favorite pieces for a personalized …" at bounding box center [326, 233] width 114 height 202
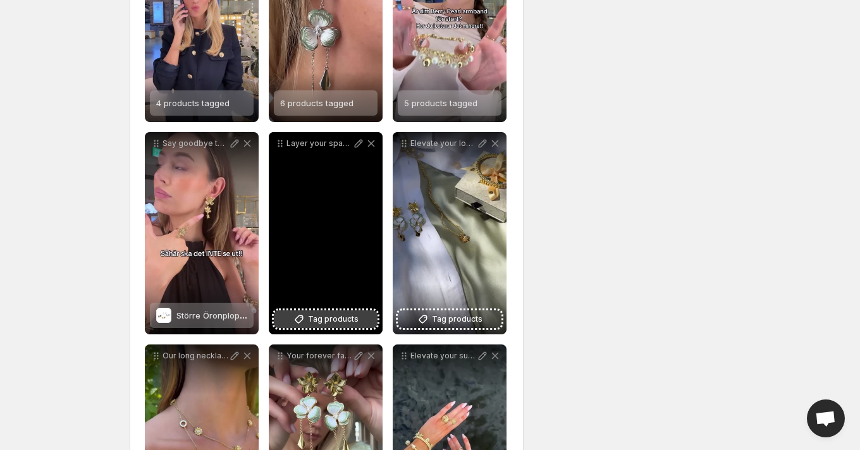
click at [321, 325] on span "Tag products" at bounding box center [333, 319] width 51 height 13
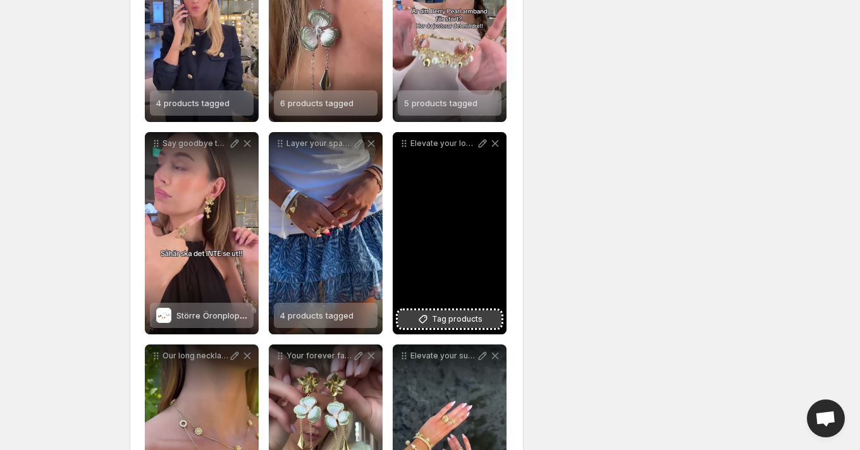
click at [447, 316] on span "Tag products" at bounding box center [457, 319] width 51 height 13
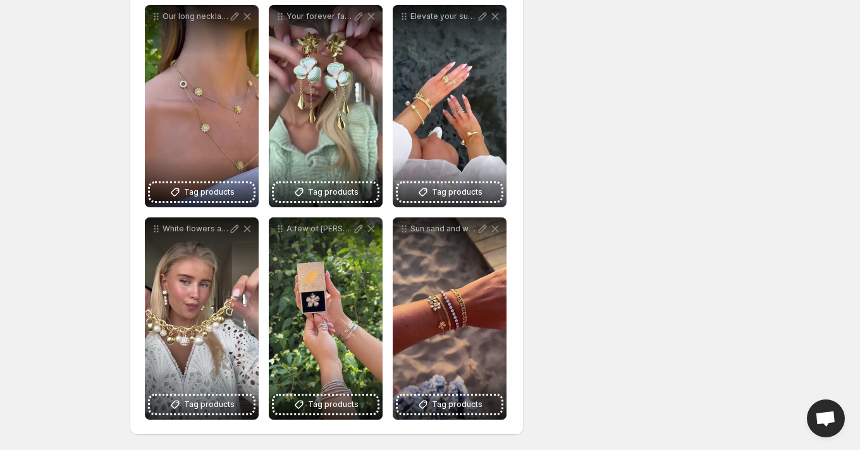
scroll to position [2742, 0]
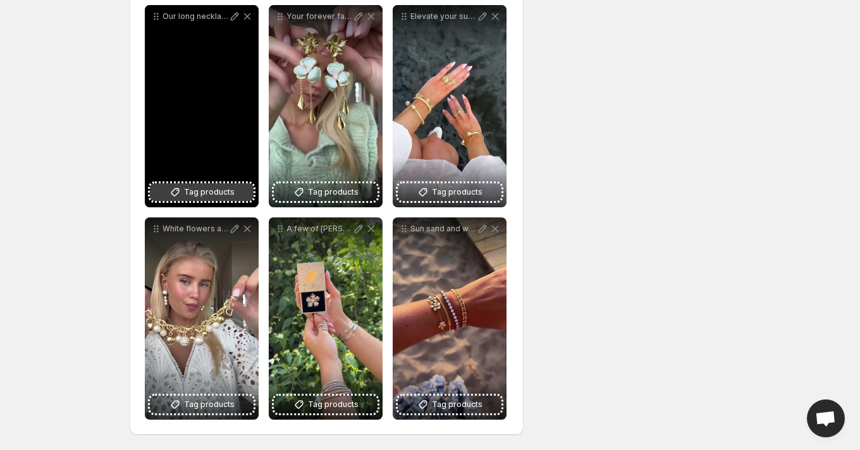
click at [185, 192] on span "Tag products" at bounding box center [209, 192] width 51 height 13
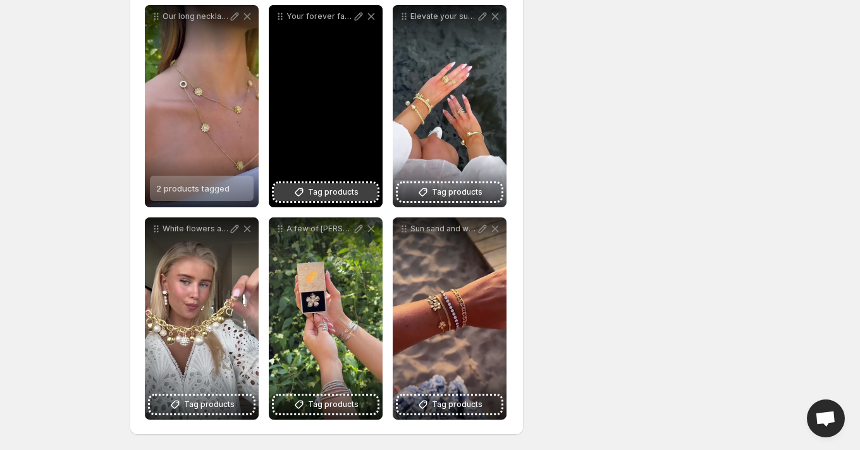
click at [338, 192] on span "Tag products" at bounding box center [333, 192] width 51 height 13
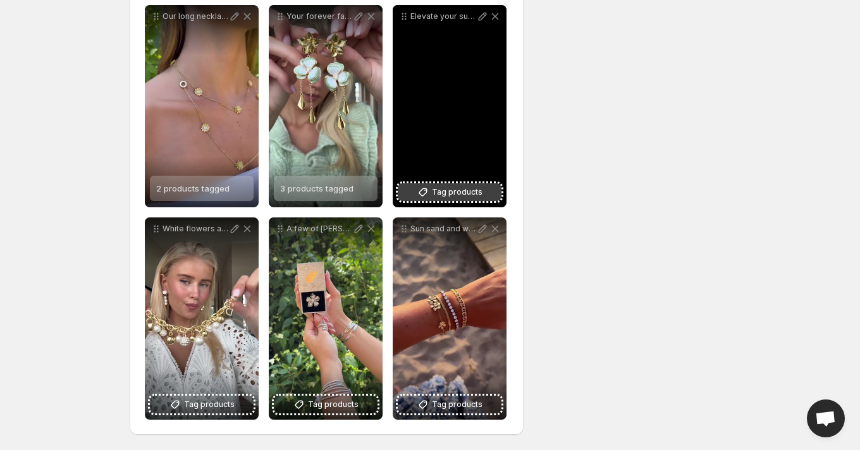
click at [445, 190] on span "Tag products" at bounding box center [457, 192] width 51 height 13
click at [446, 189] on span "2 products tagged" at bounding box center [440, 188] width 73 height 10
click at [435, 182] on div "3 products tagged" at bounding box center [440, 188] width 73 height 25
click at [429, 185] on span "4 products tagged" at bounding box center [440, 188] width 73 height 10
click at [446, 180] on div "6 products tagged" at bounding box center [440, 188] width 73 height 25
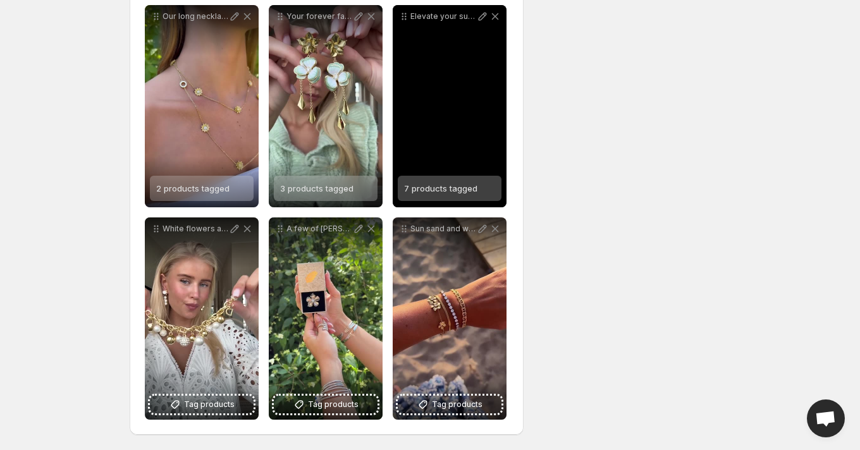
click at [449, 187] on span "7 products tagged" at bounding box center [440, 188] width 73 height 10
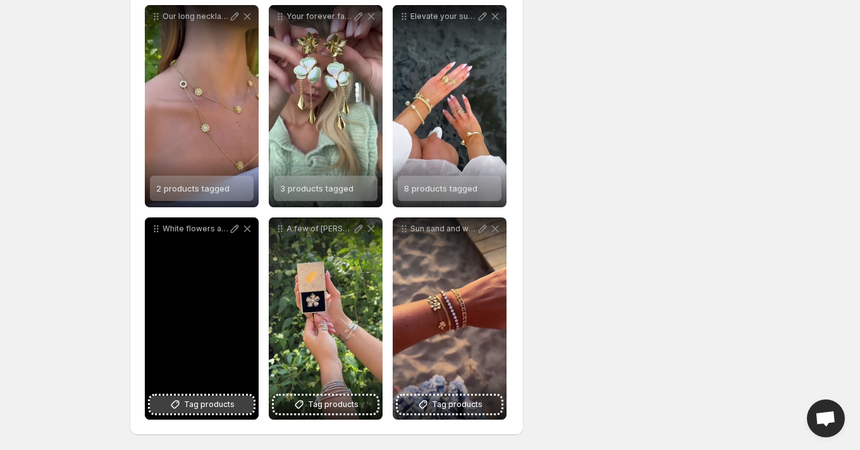
click at [206, 406] on span "Tag products" at bounding box center [209, 405] width 51 height 13
click at [175, 393] on div "4 products tagged" at bounding box center [192, 400] width 73 height 25
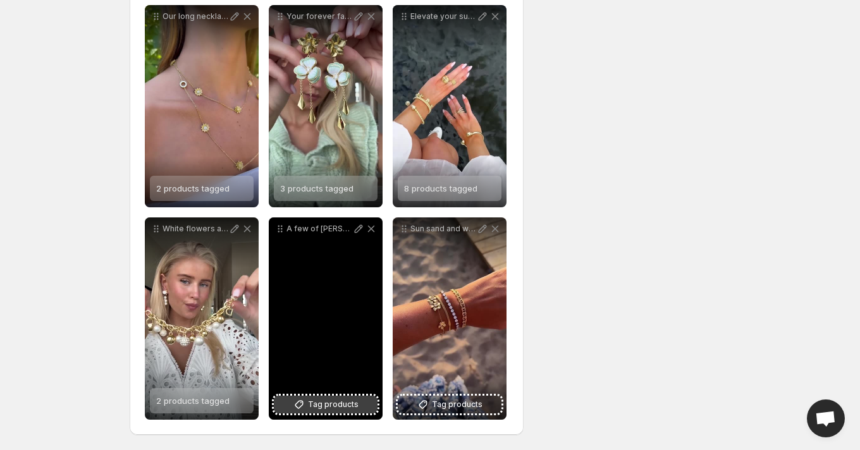
click at [317, 398] on button "Tag products" at bounding box center [326, 405] width 104 height 18
click at [352, 398] on div "2 products tagged" at bounding box center [326, 400] width 104 height 25
click at [338, 403] on span "4 products tagged" at bounding box center [316, 401] width 73 height 10
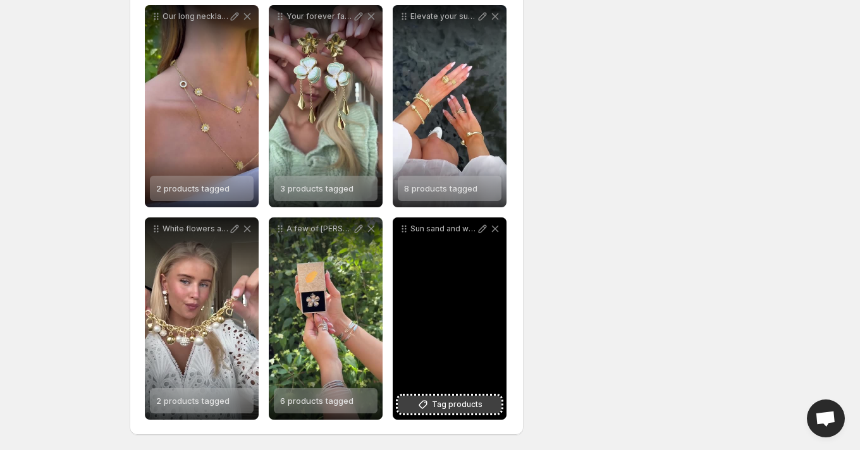
click at [454, 407] on span "Tag products" at bounding box center [457, 405] width 51 height 13
click at [454, 402] on span "2 products tagged" at bounding box center [440, 401] width 73 height 10
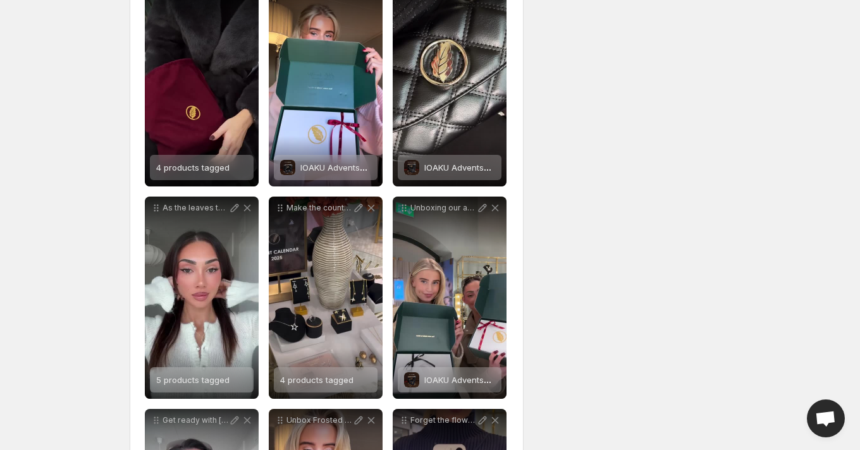
scroll to position [0, 0]
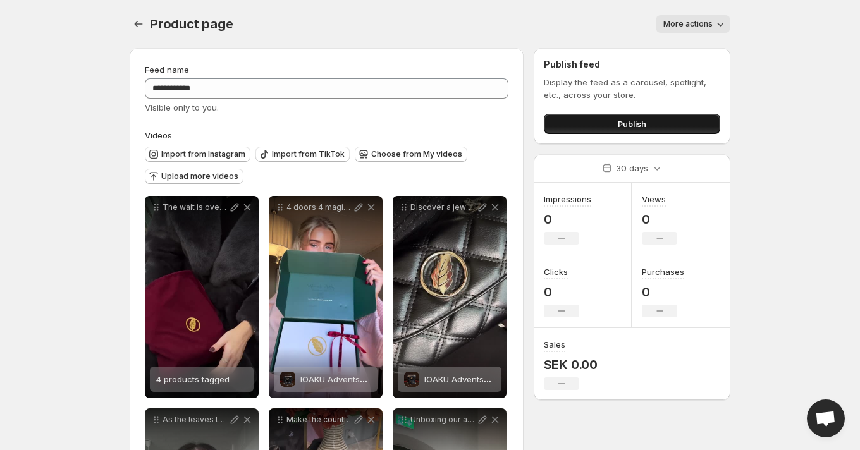
click at [634, 123] on span "Publish" at bounding box center [632, 124] width 28 height 13
